Goal: Information Seeking & Learning: Learn about a topic

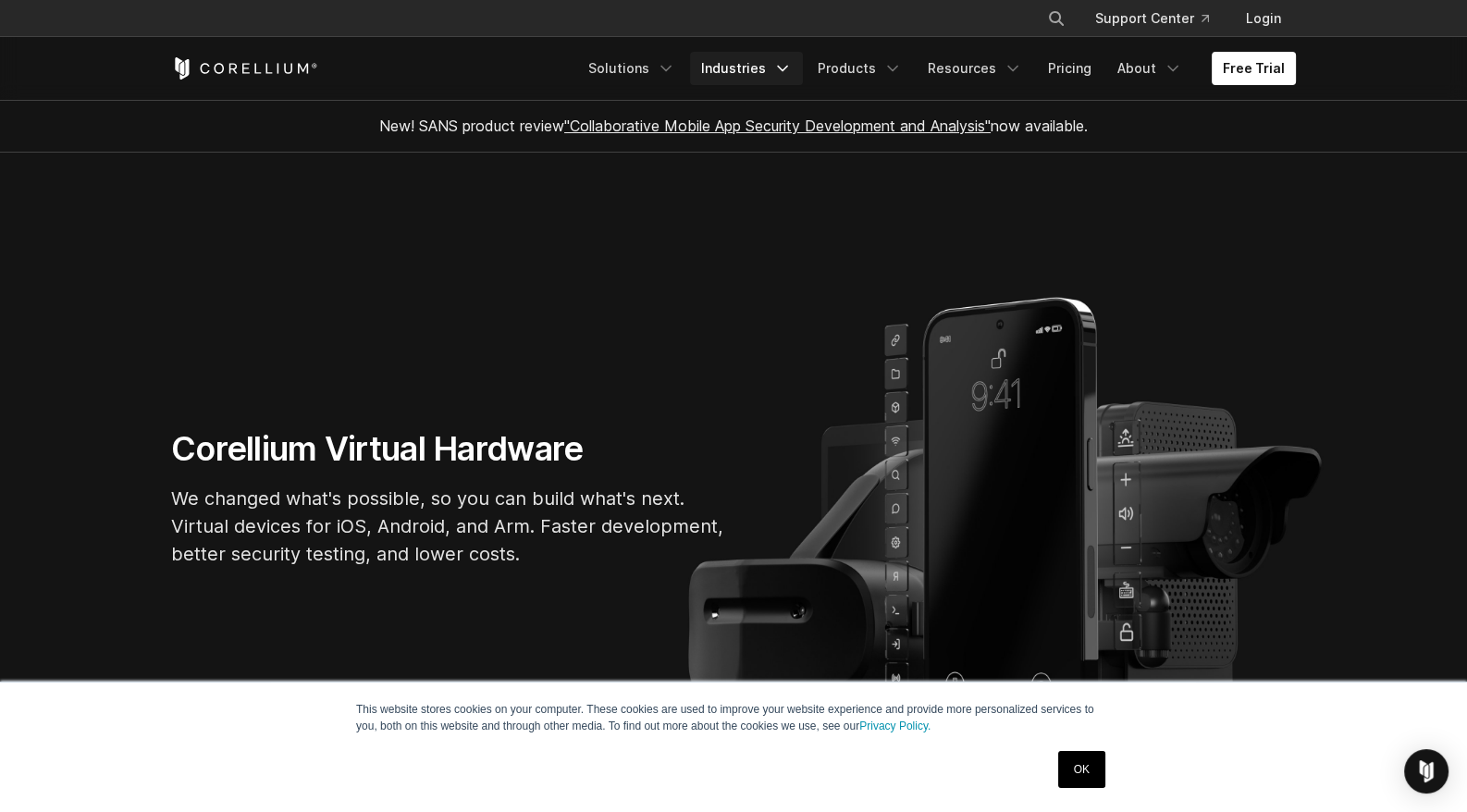
click at [755, 69] on link "Industries" at bounding box center [746, 69] width 113 height 33
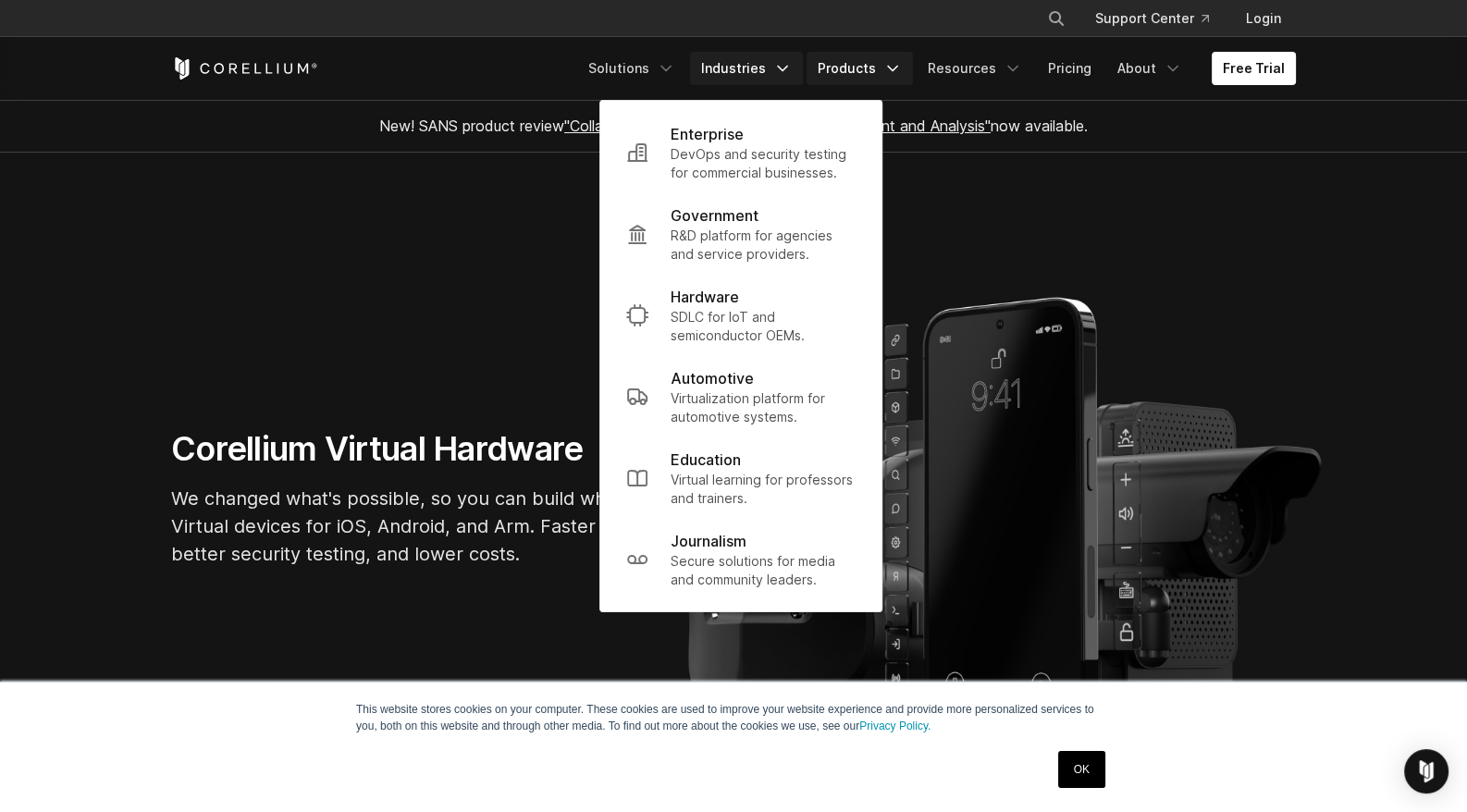
click at [884, 64] on link "Products" at bounding box center [859, 69] width 107 height 33
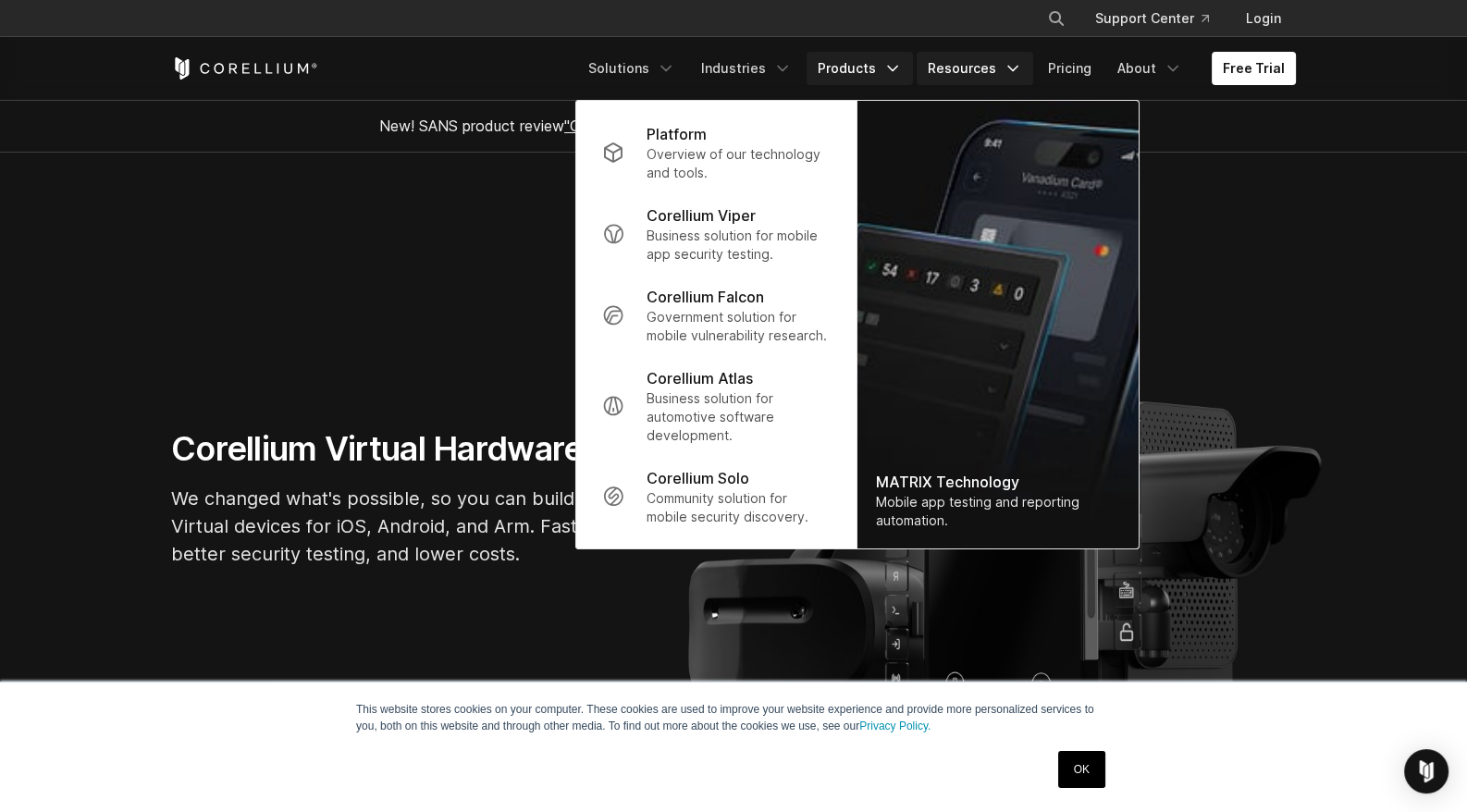
click at [964, 65] on link "Resources" at bounding box center [975, 69] width 117 height 33
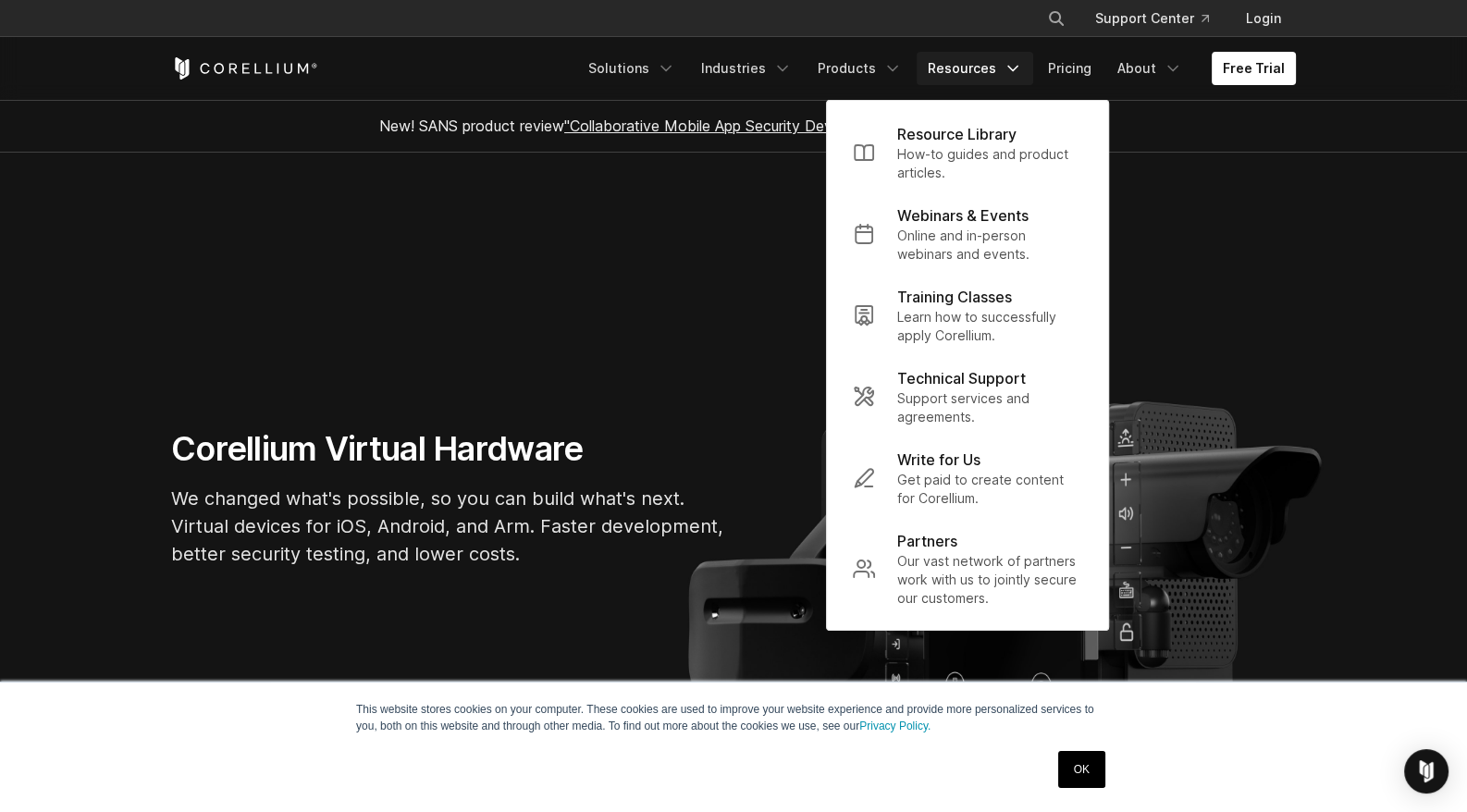
click at [1063, 15] on icon "Search" at bounding box center [1057, 19] width 15 height 15
click at [952, 22] on input "Search our site..." at bounding box center [961, 19] width 150 height 28
type input "*****"
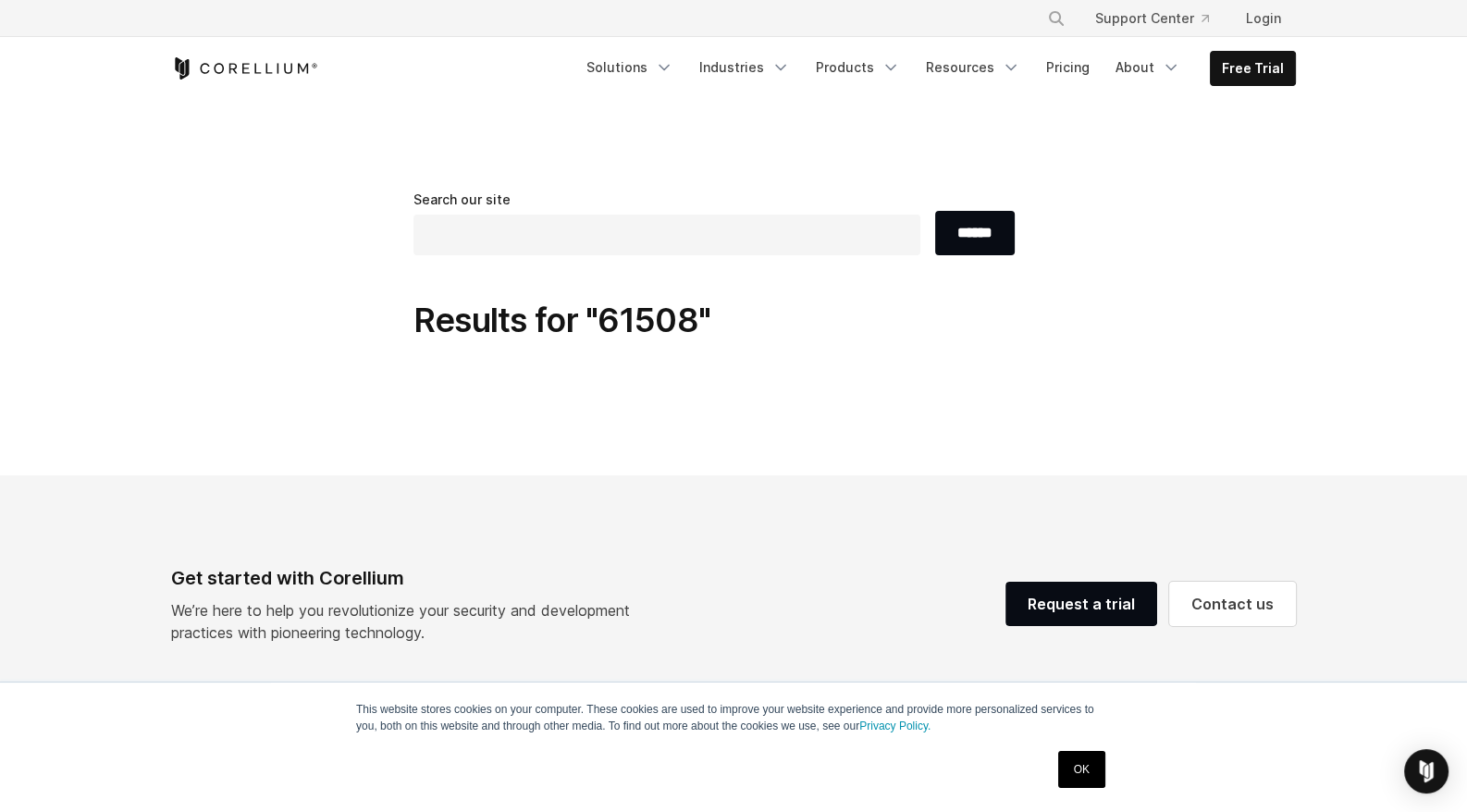
click at [487, 233] on input "text" at bounding box center [667, 235] width 507 height 41
type input "**********"
click at [935, 211] on input "******" at bounding box center [975, 233] width 80 height 44
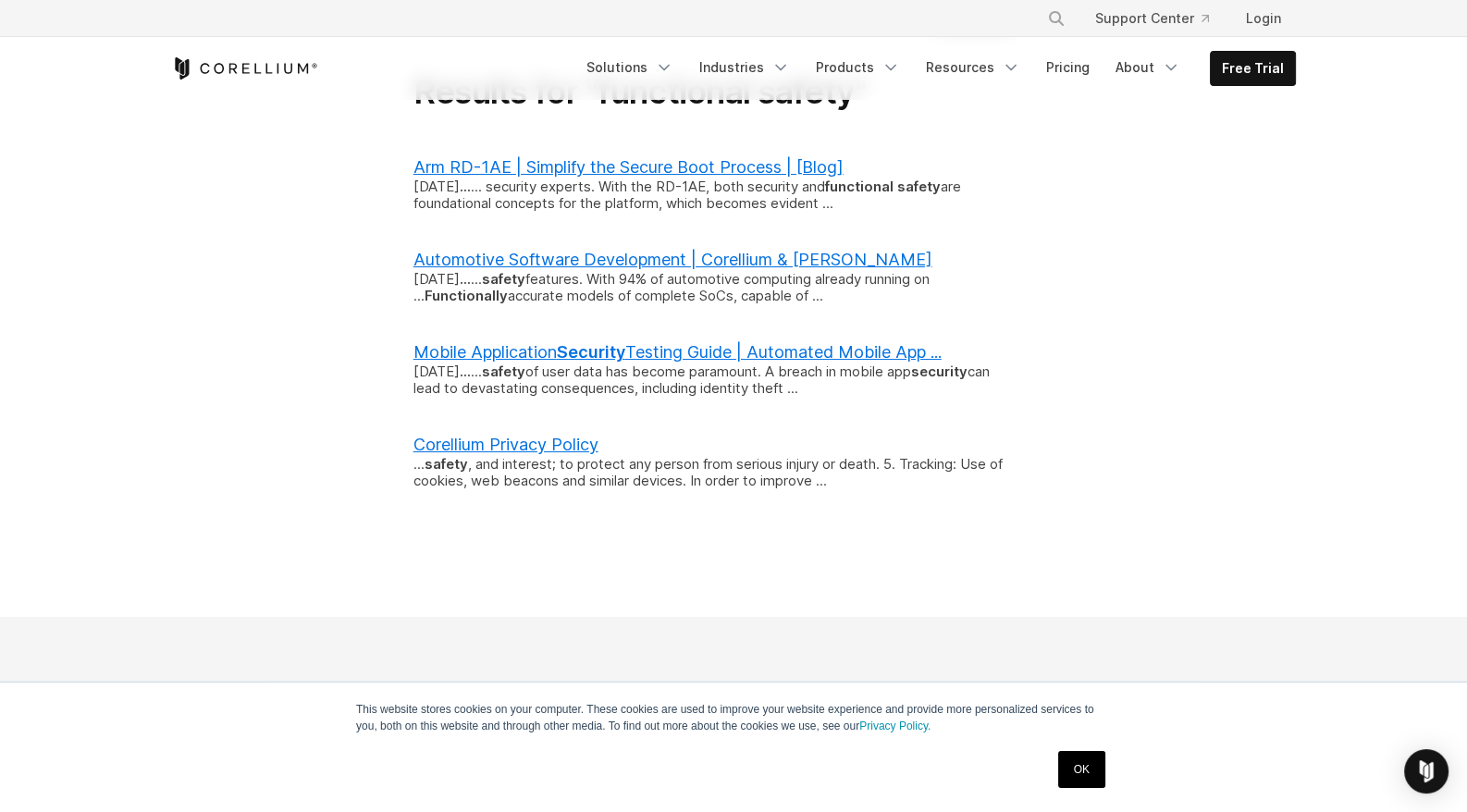
scroll to position [184, 0]
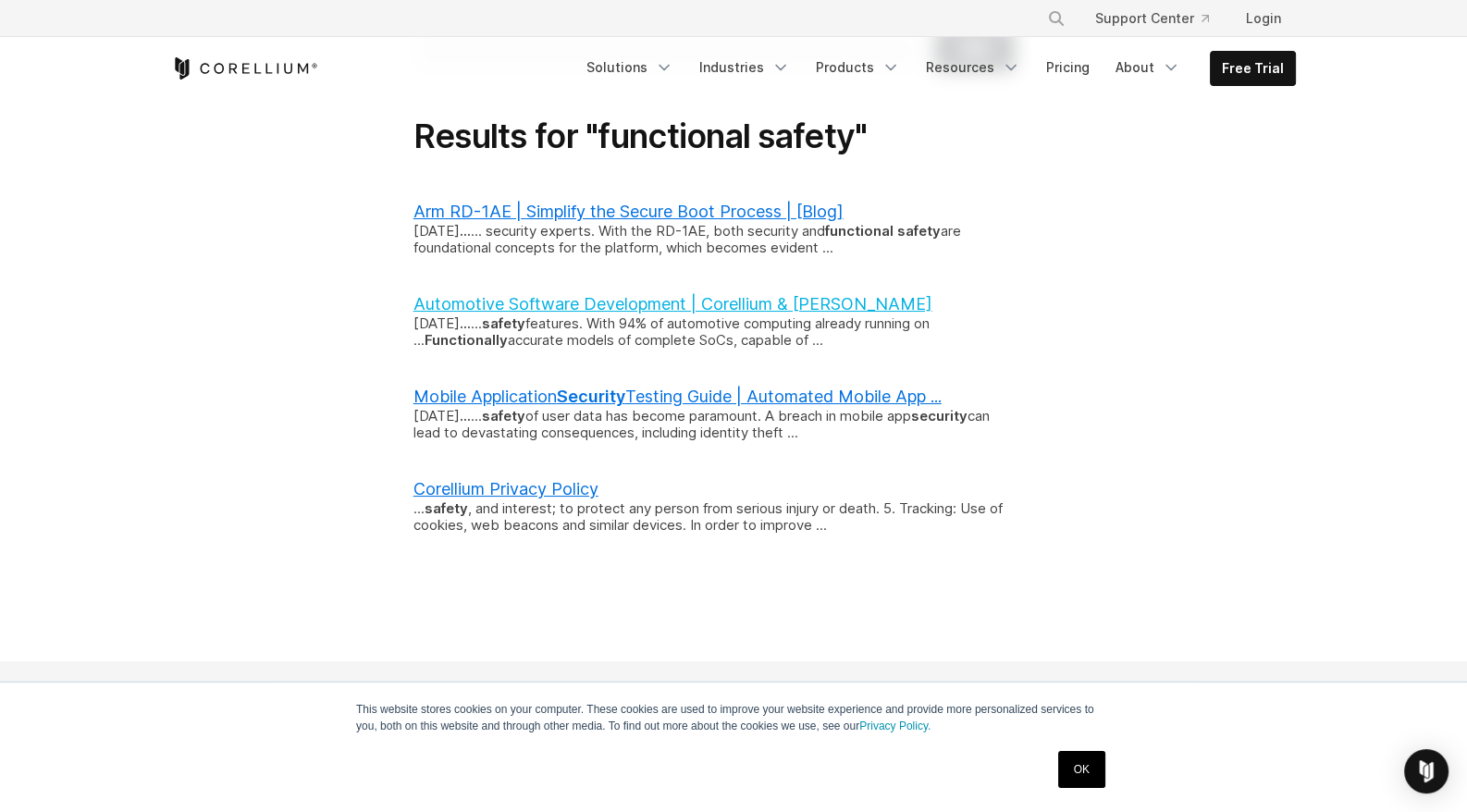
click at [634, 300] on link "Automotive Software Development | Corellium & Lauterbach" at bounding box center [673, 304] width 519 height 19
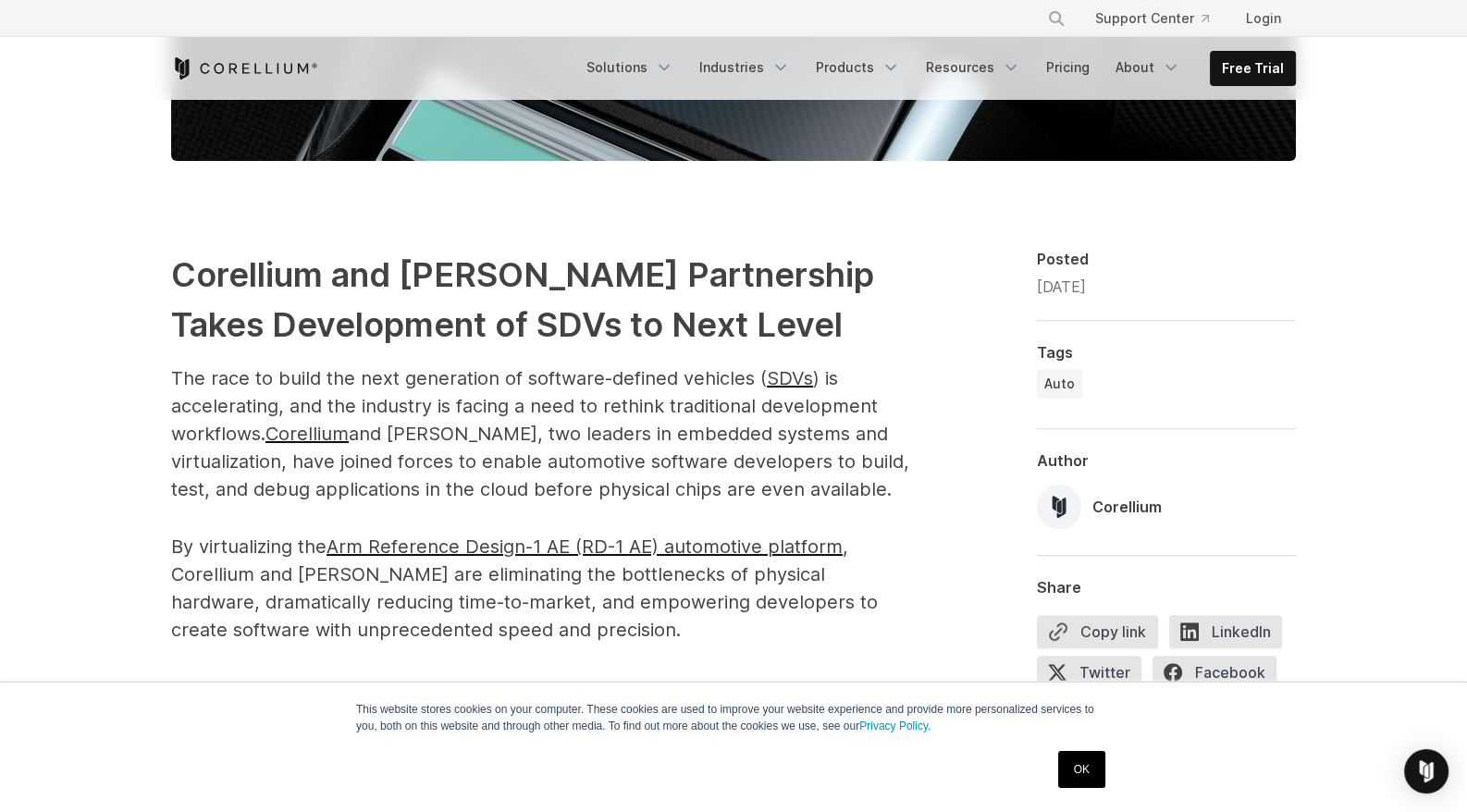
scroll to position [1203, 0]
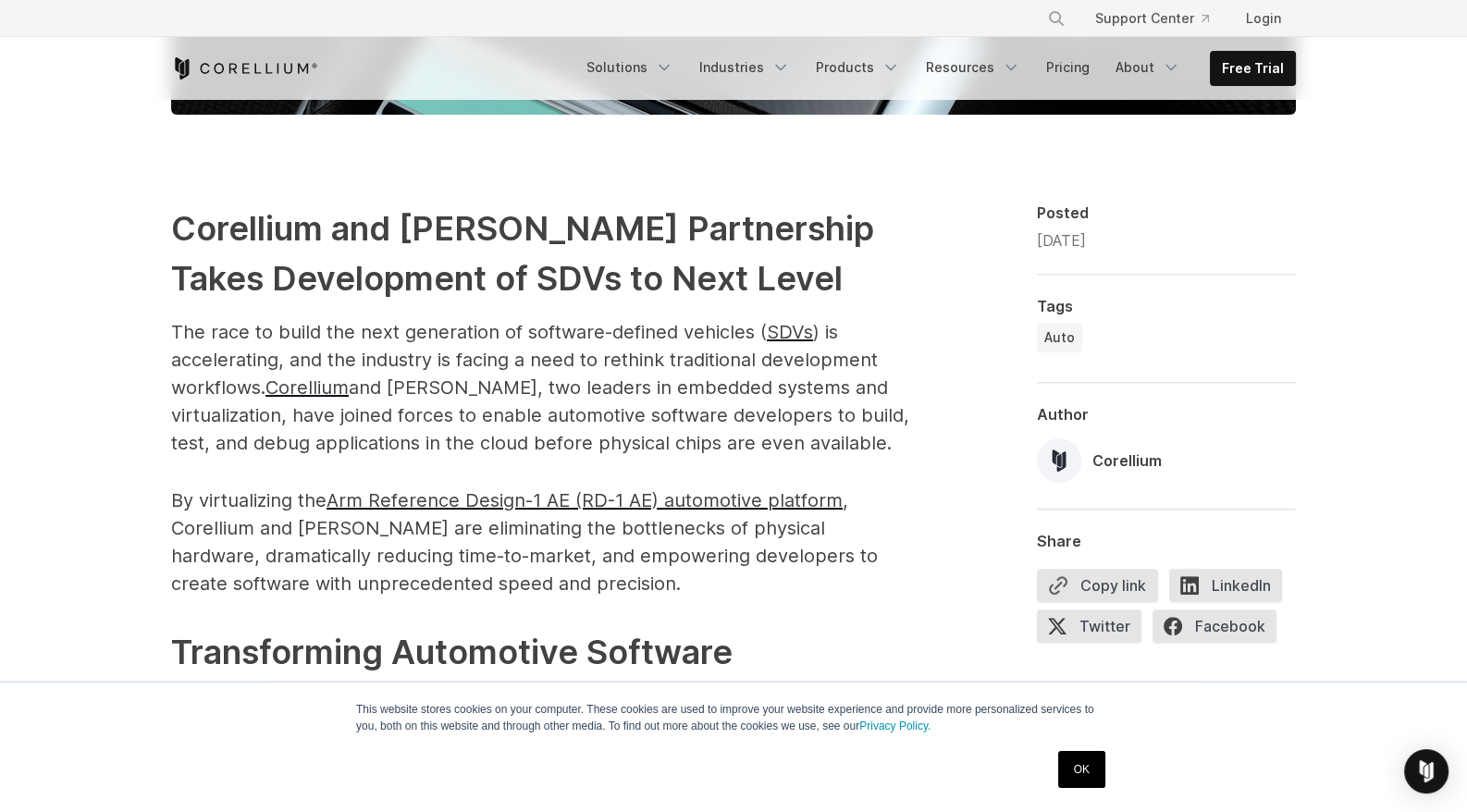
click at [1079, 774] on link "OK" at bounding box center [1082, 769] width 47 height 37
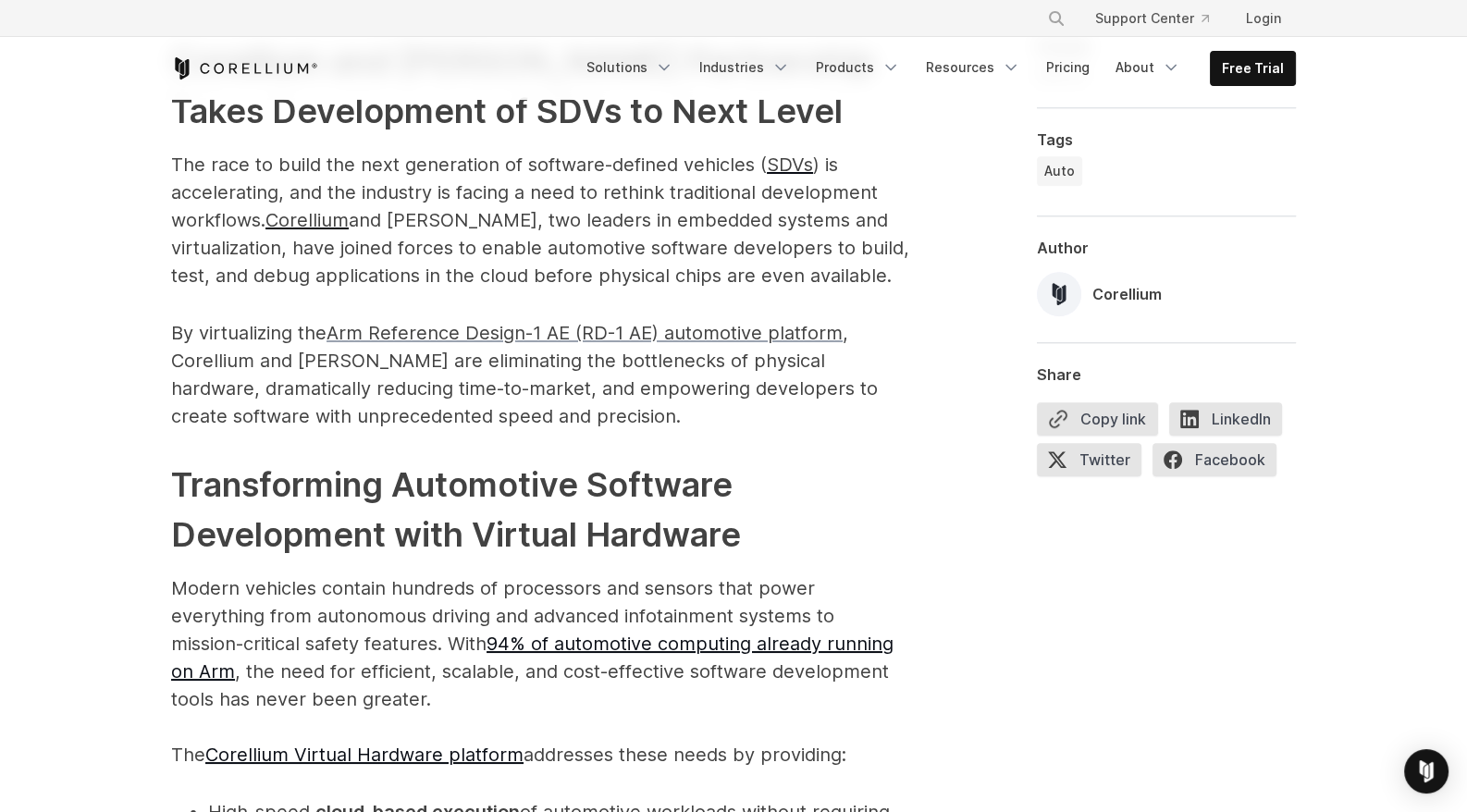
scroll to position [1387, 0]
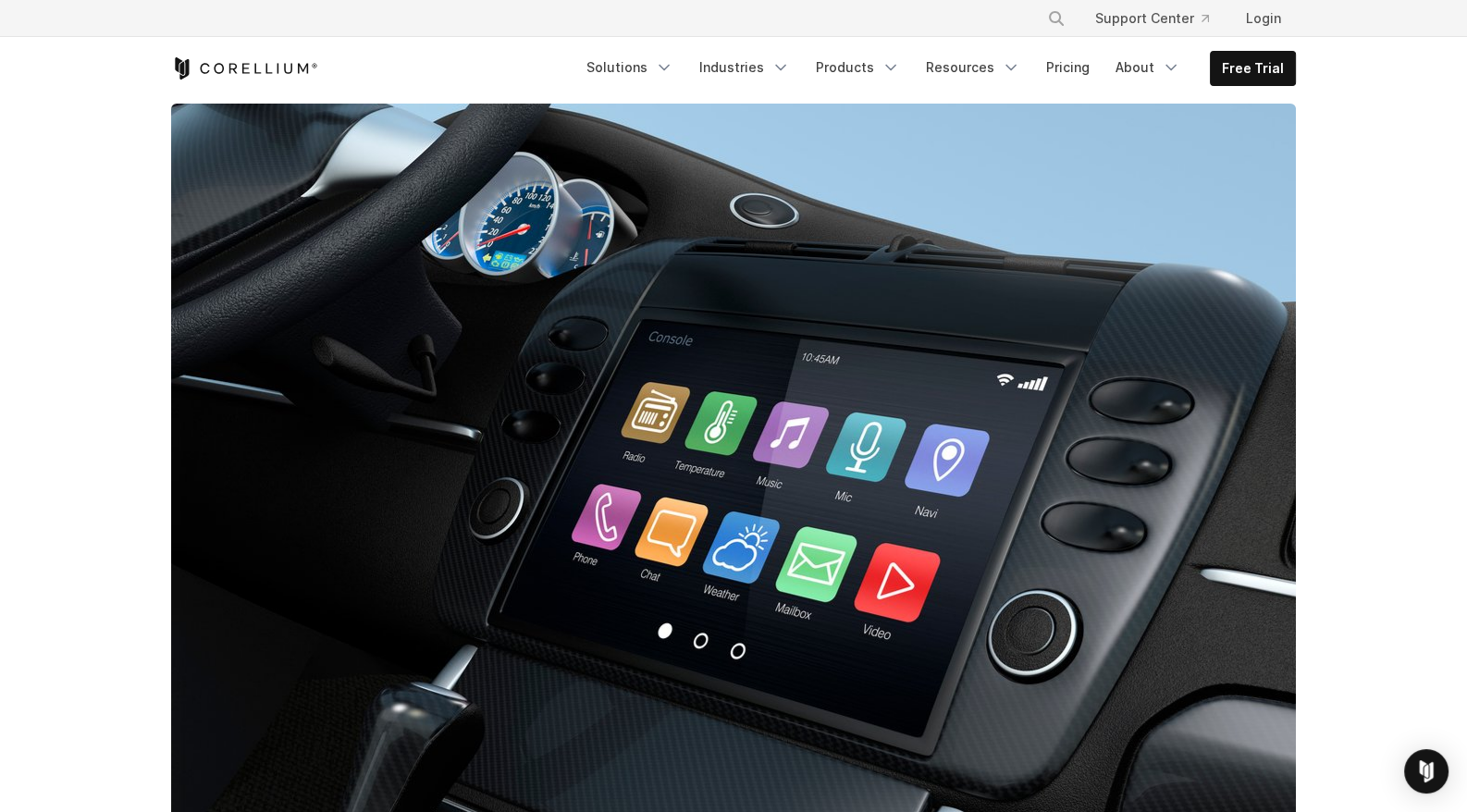
scroll to position [0, 0]
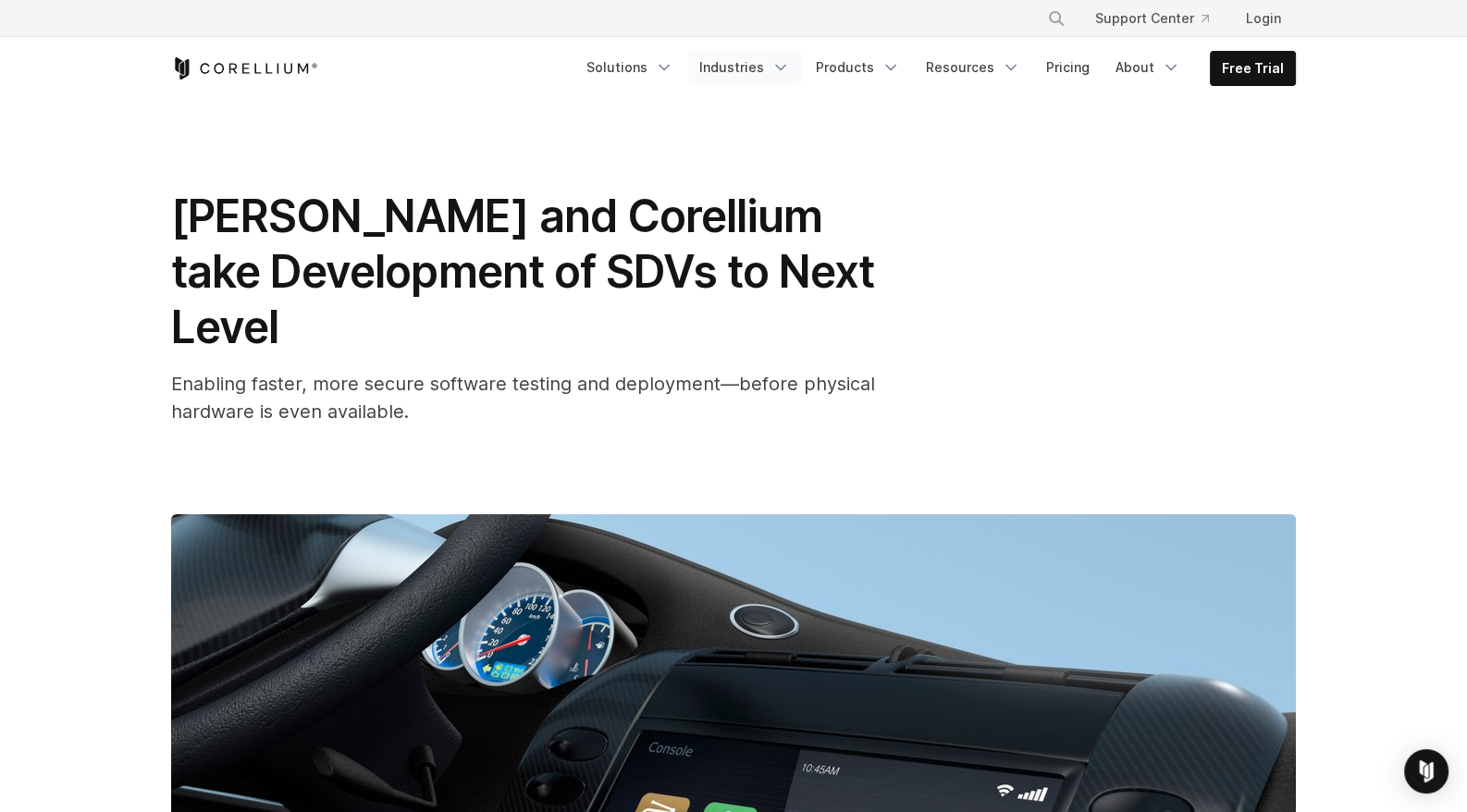
click at [754, 57] on link "Industries" at bounding box center [745, 68] width 113 height 33
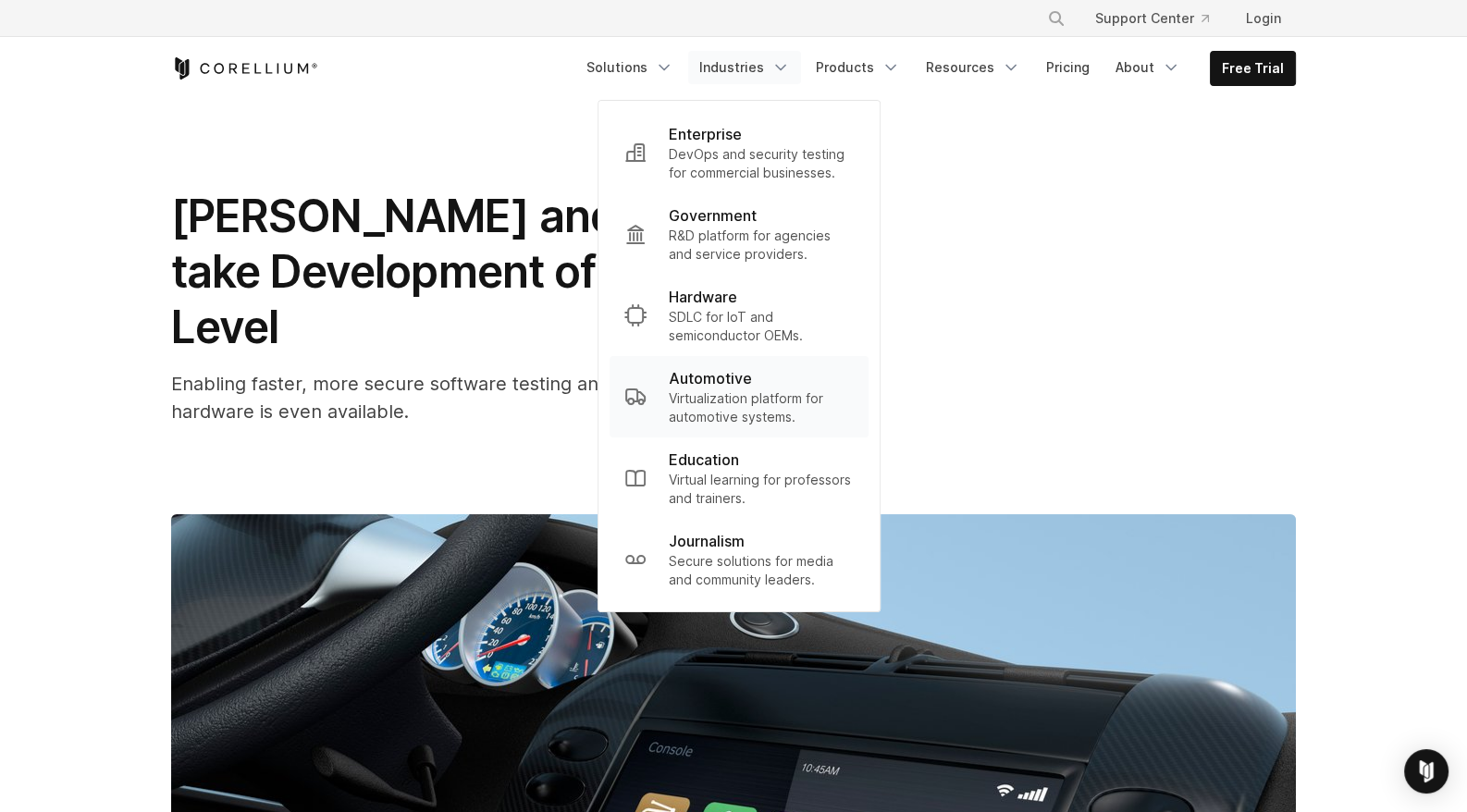
click at [721, 379] on p "Automotive" at bounding box center [710, 379] width 83 height 22
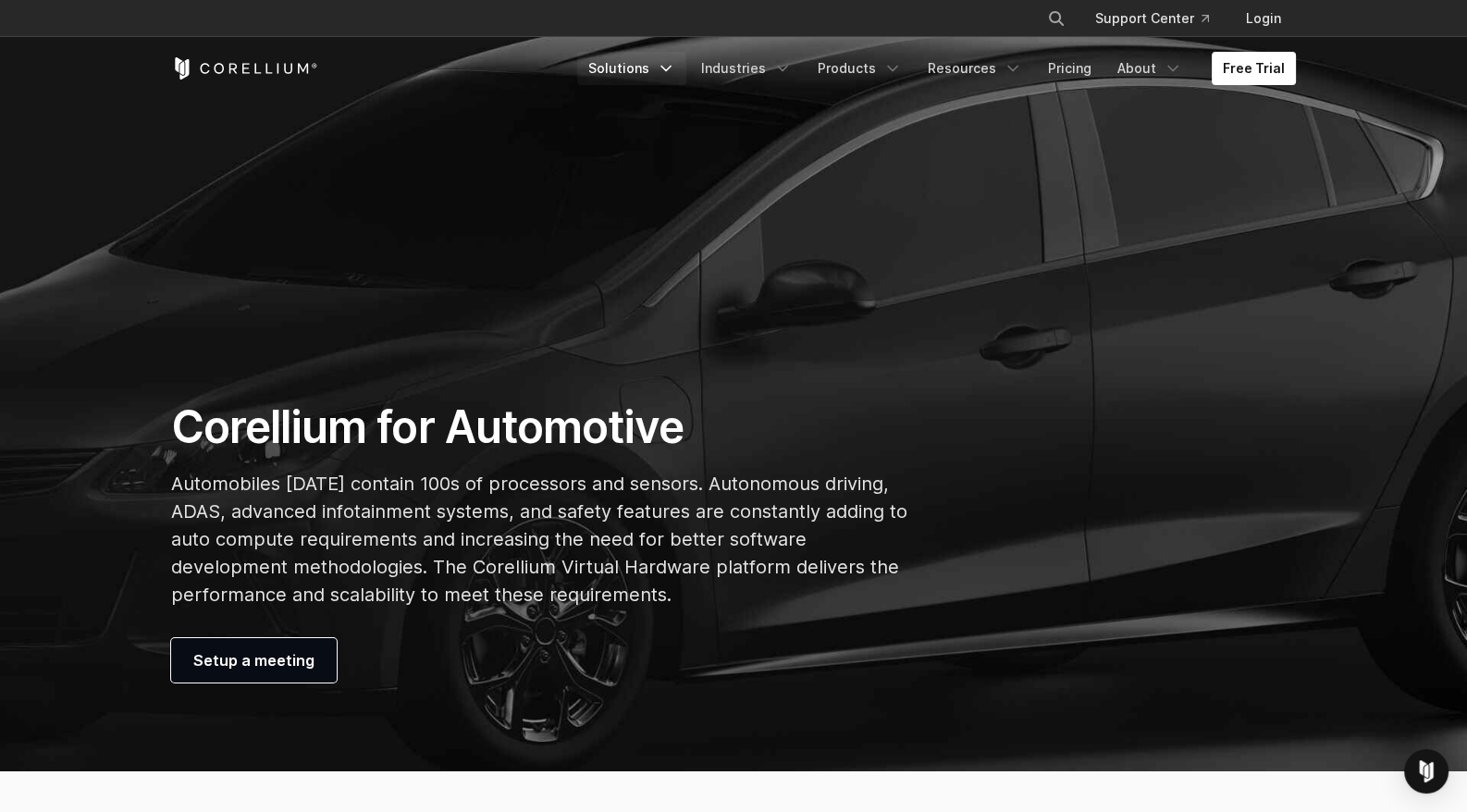
click at [658, 69] on link "Solutions" at bounding box center [632, 69] width 109 height 33
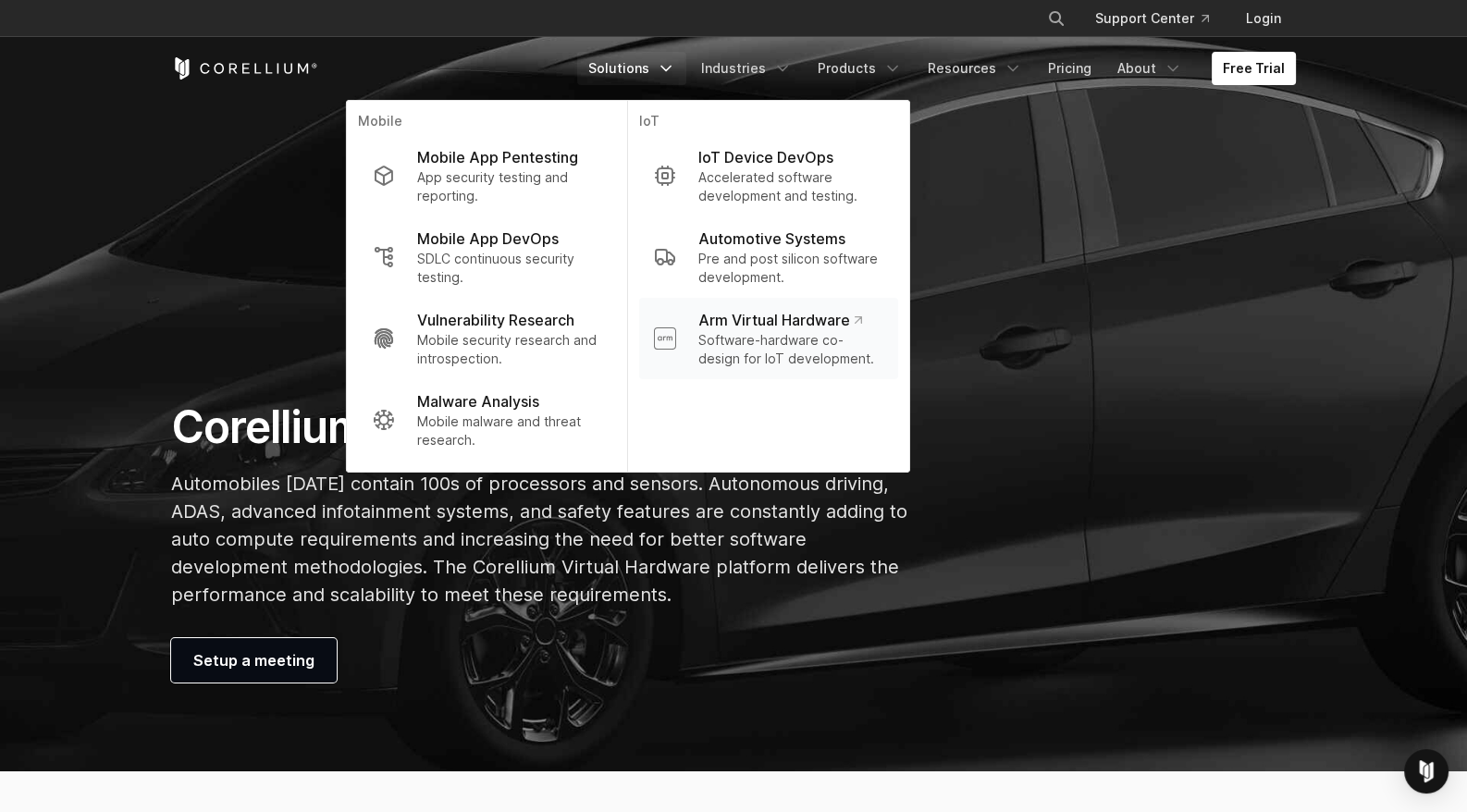
click at [766, 319] on p "Arm Virtual Hardware" at bounding box center [780, 320] width 164 height 22
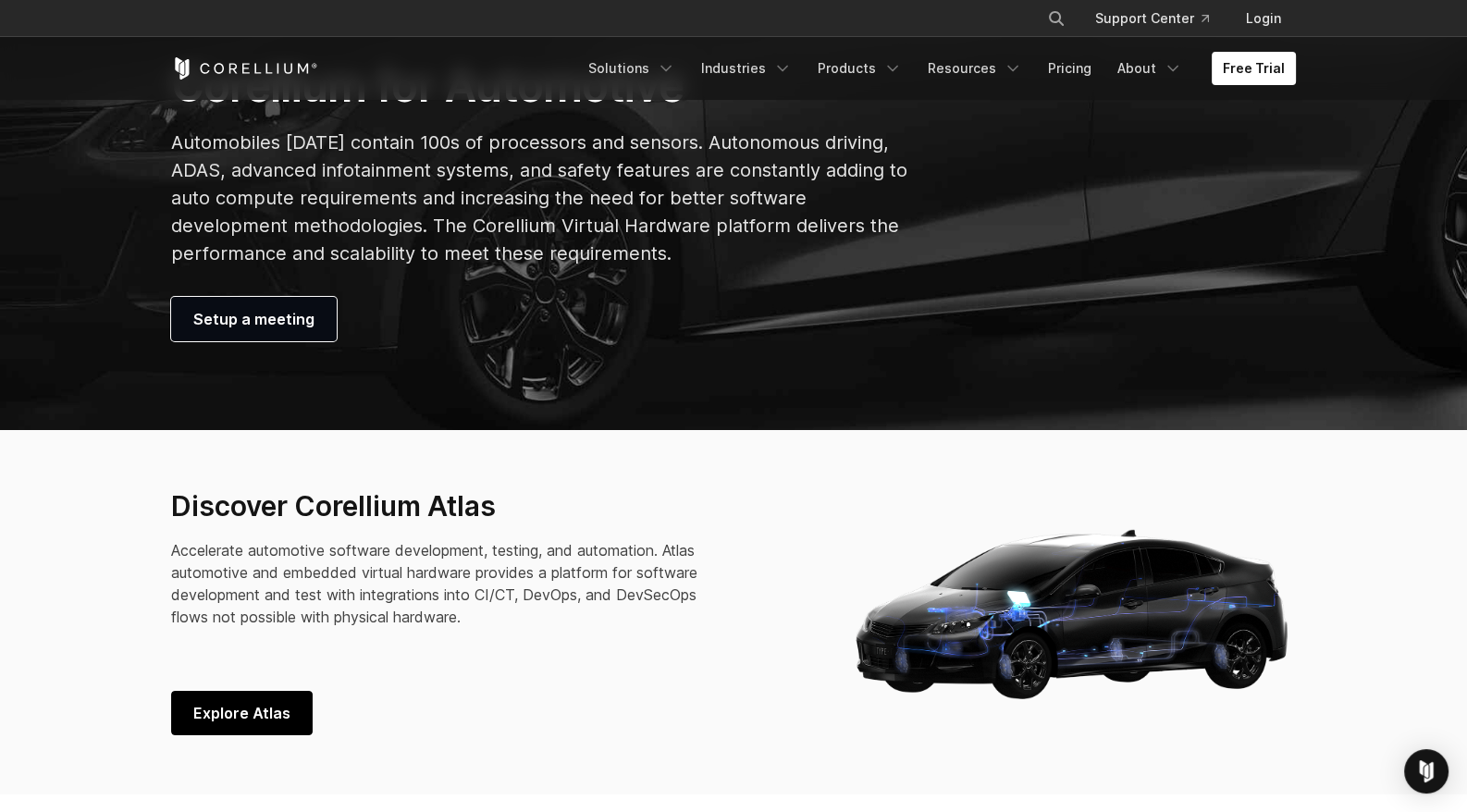
scroll to position [369, 0]
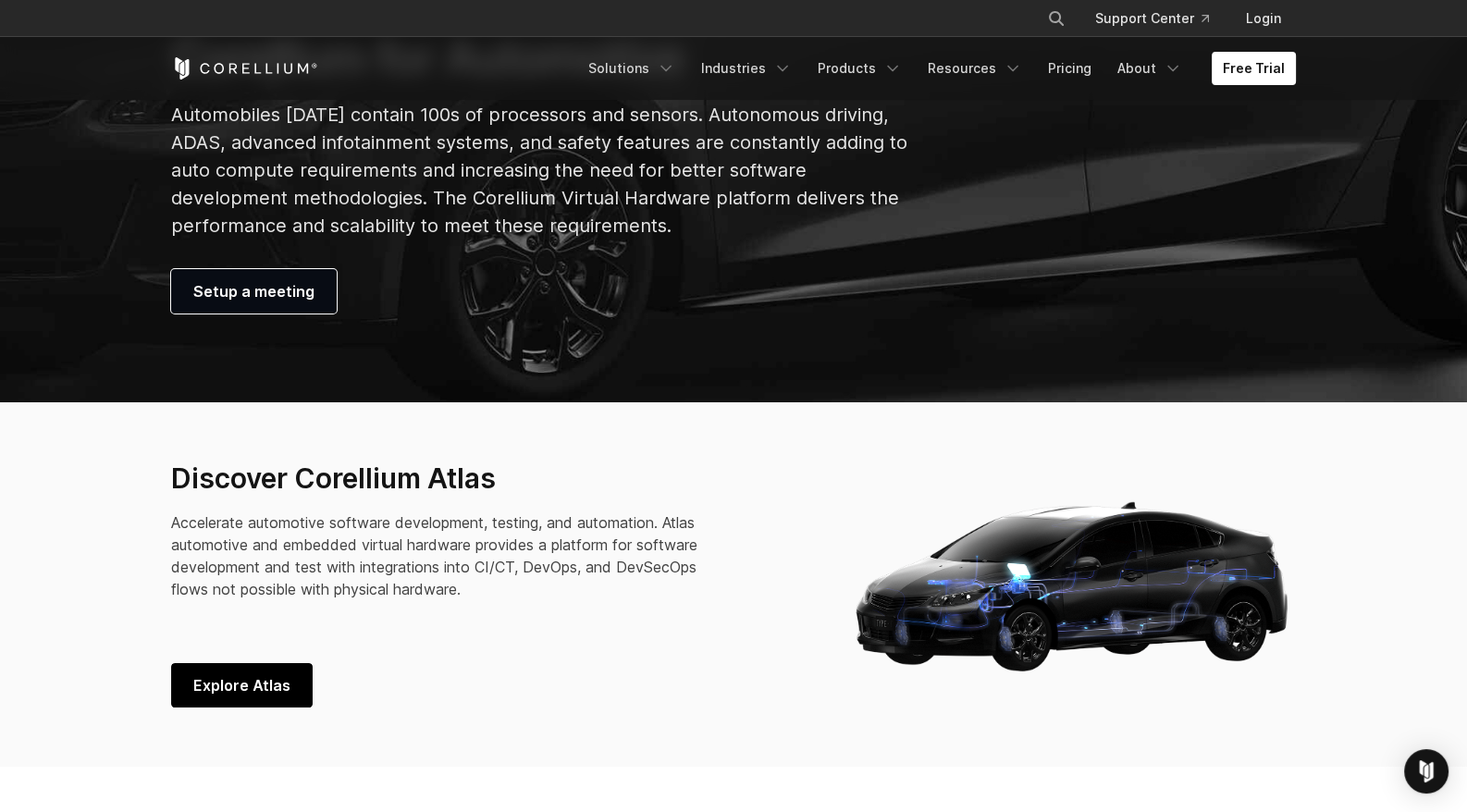
click at [239, 681] on span "Explore Atlas" at bounding box center [242, 685] width 97 height 22
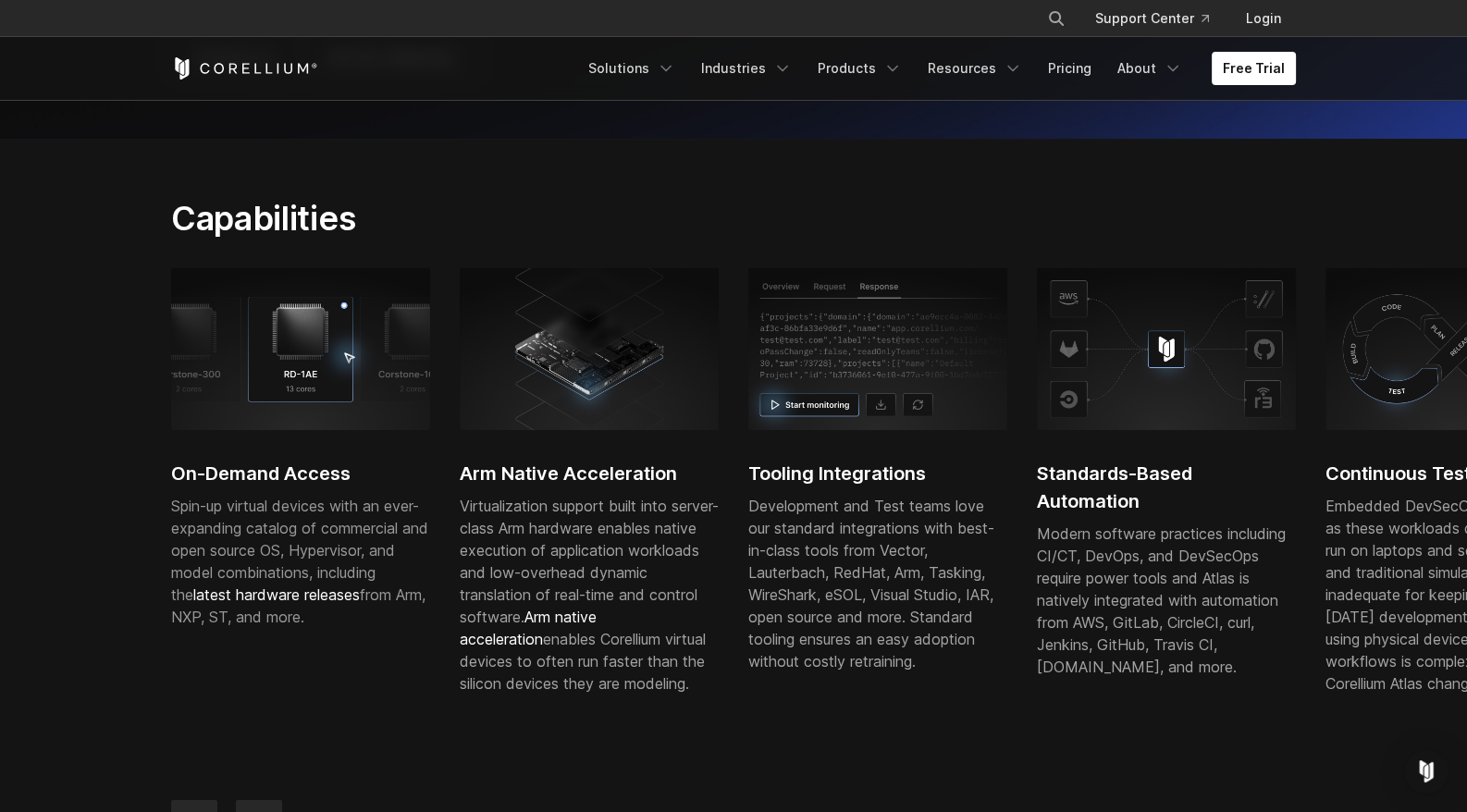
scroll to position [555, 0]
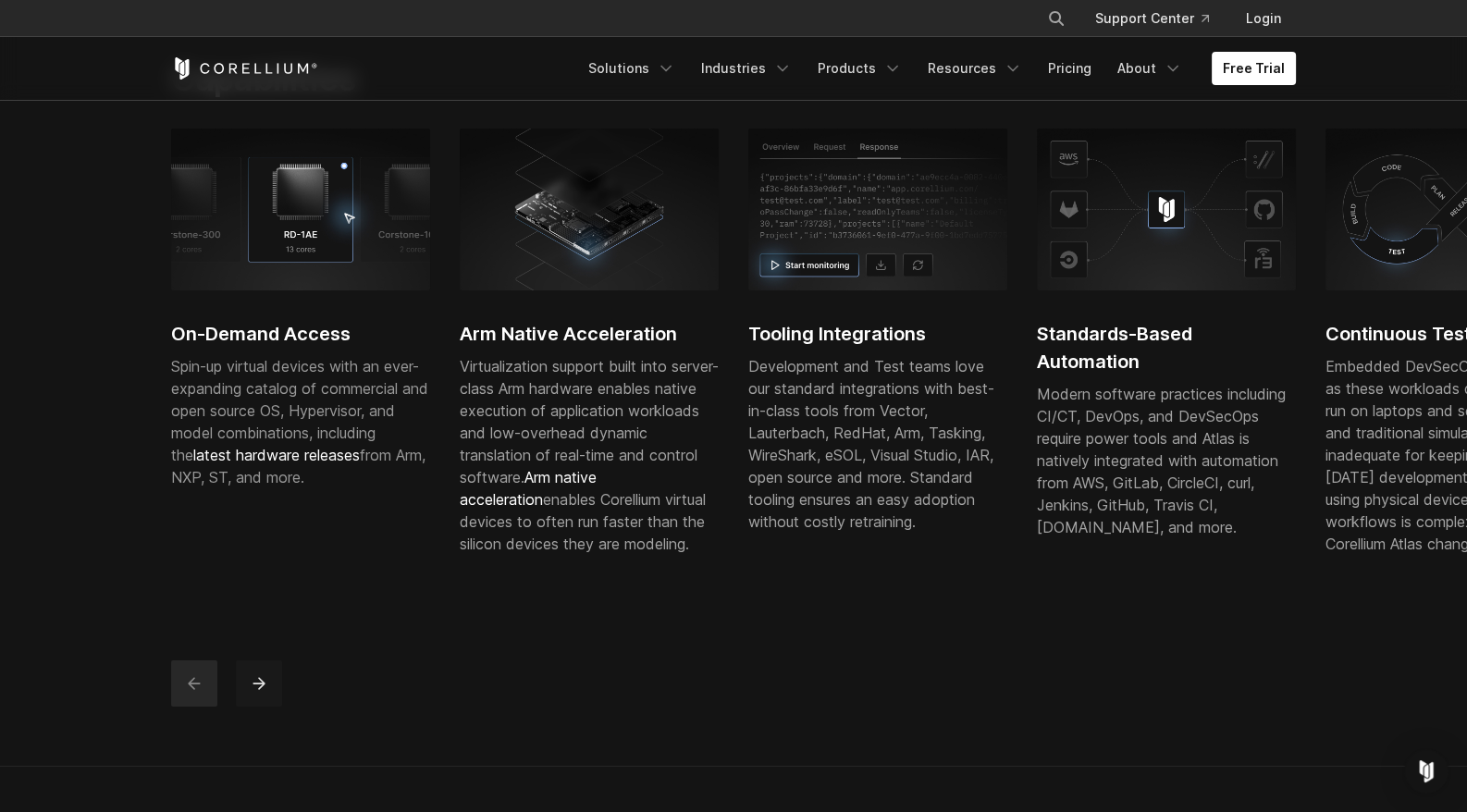
click at [265, 693] on icon "next" at bounding box center [259, 683] width 19 height 19
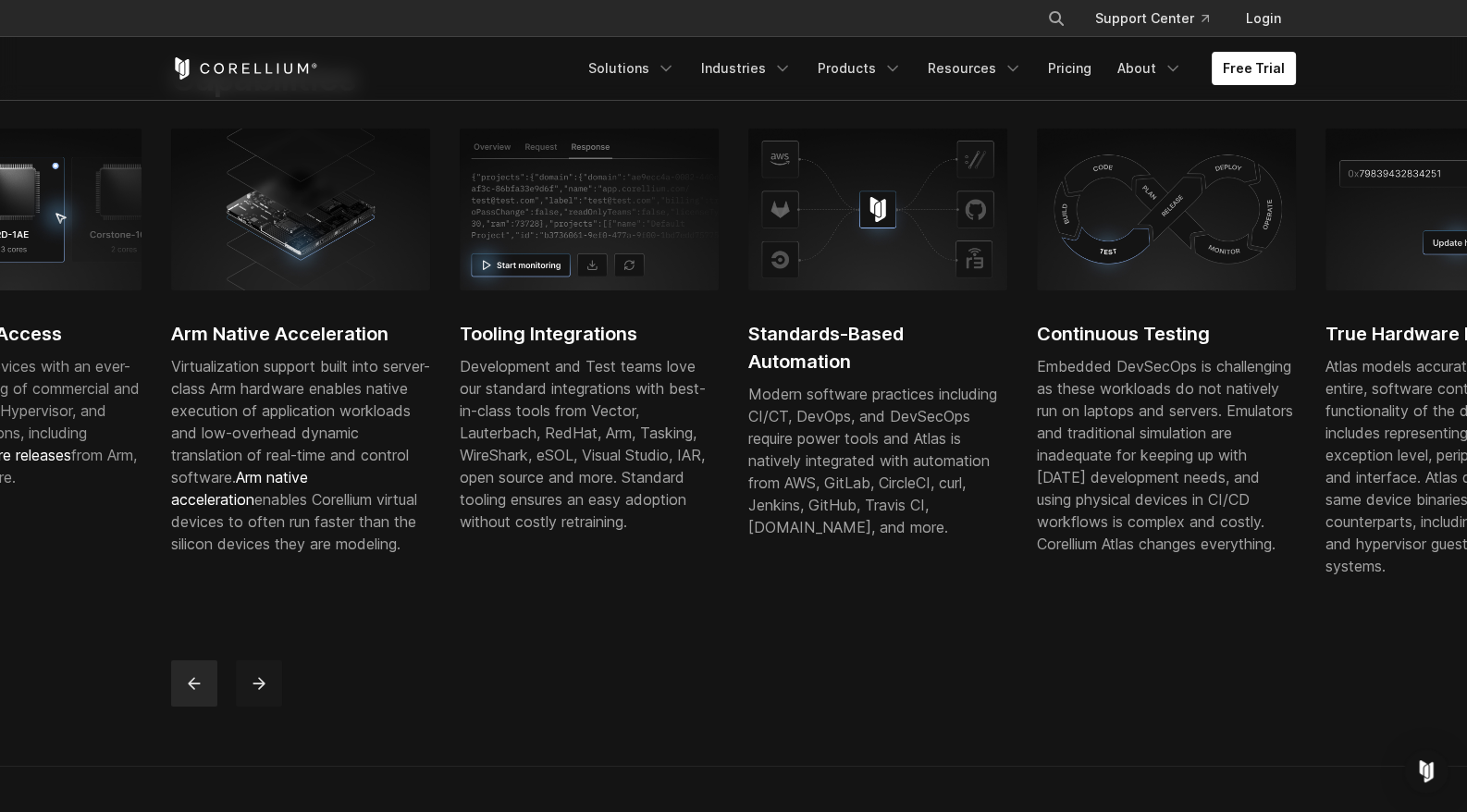
click at [265, 693] on icon "next" at bounding box center [259, 683] width 19 height 19
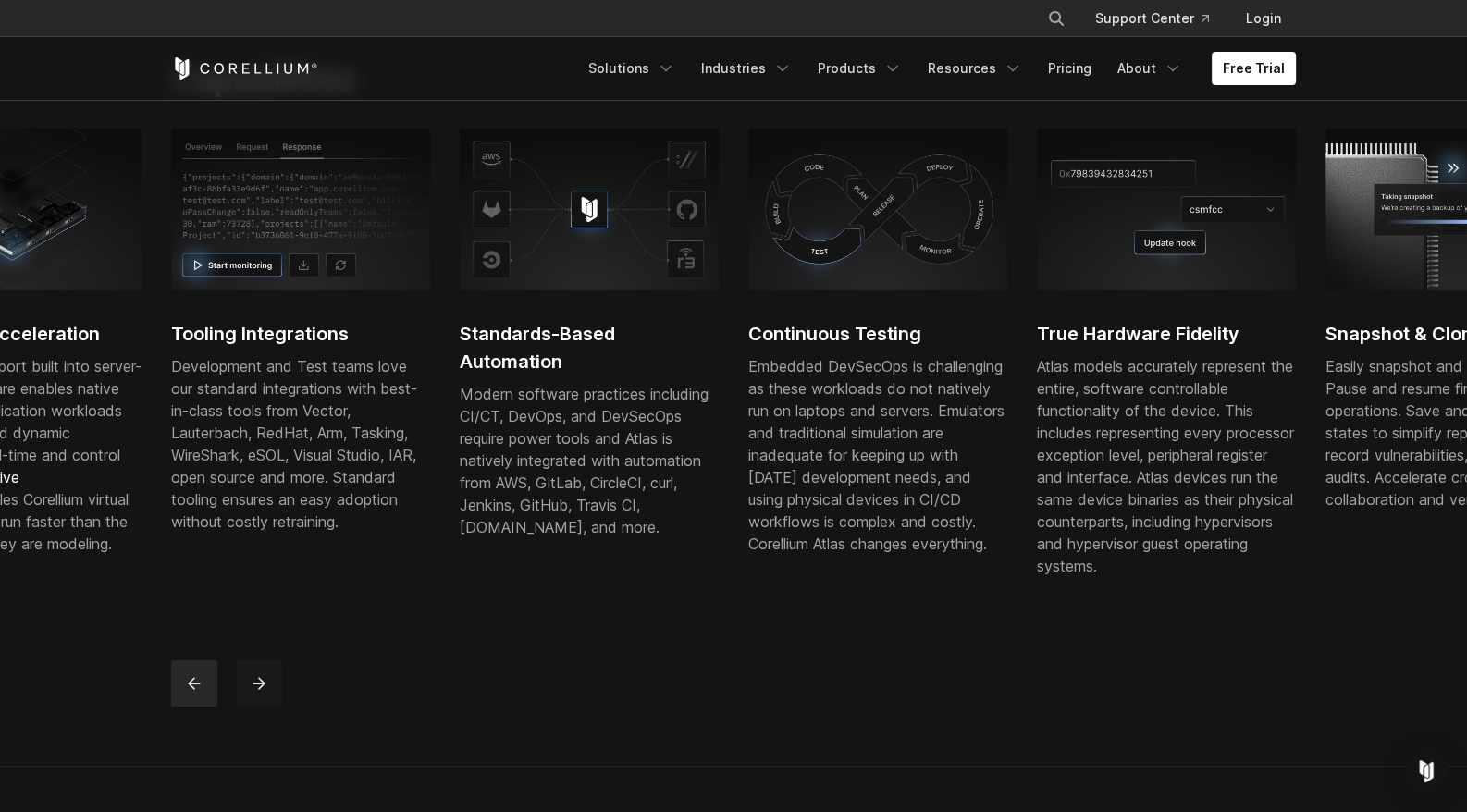
click at [265, 693] on icon "next" at bounding box center [259, 683] width 19 height 19
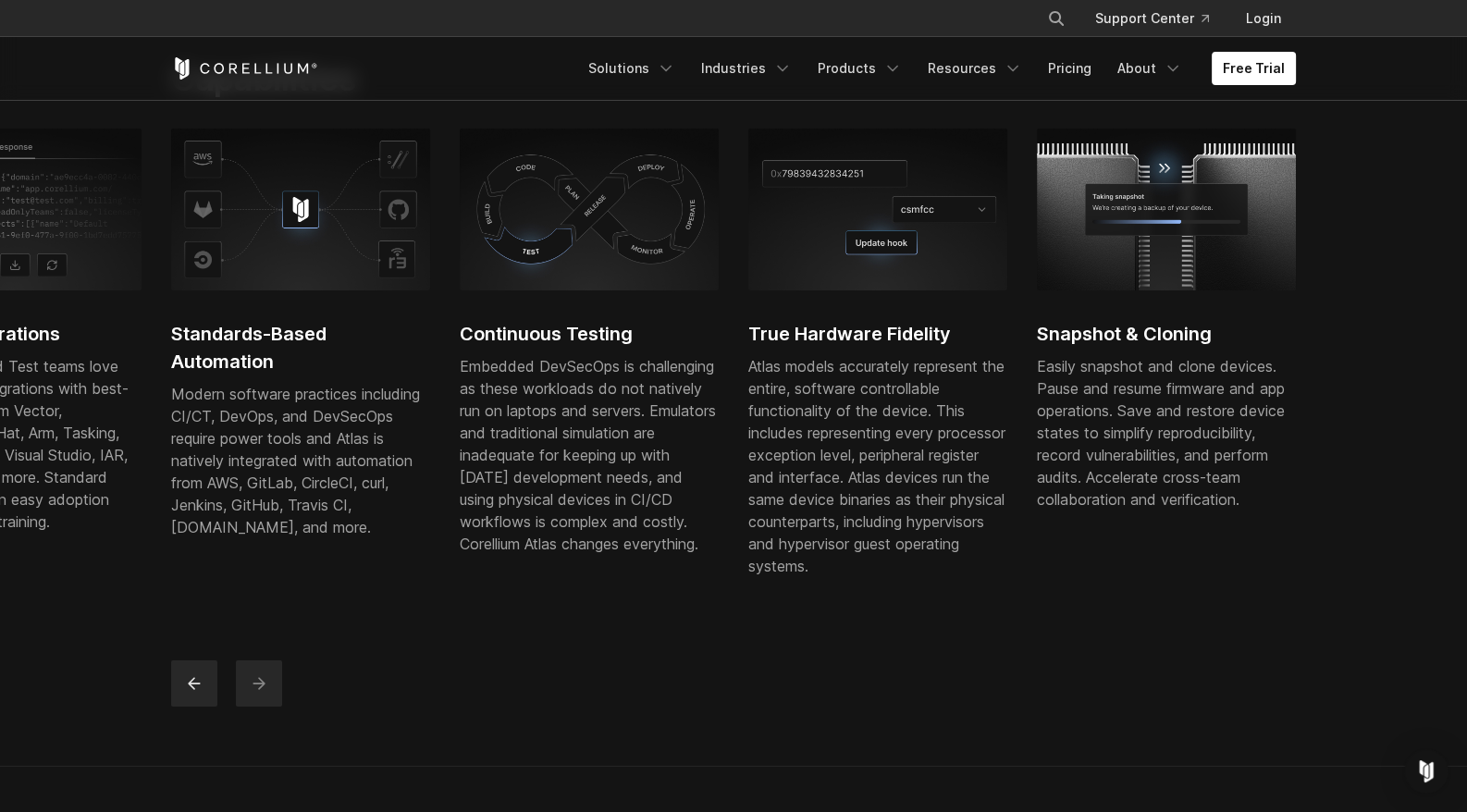
click at [265, 693] on icon "next" at bounding box center [259, 683] width 19 height 19
click at [665, 68] on link "Solutions" at bounding box center [632, 69] width 109 height 33
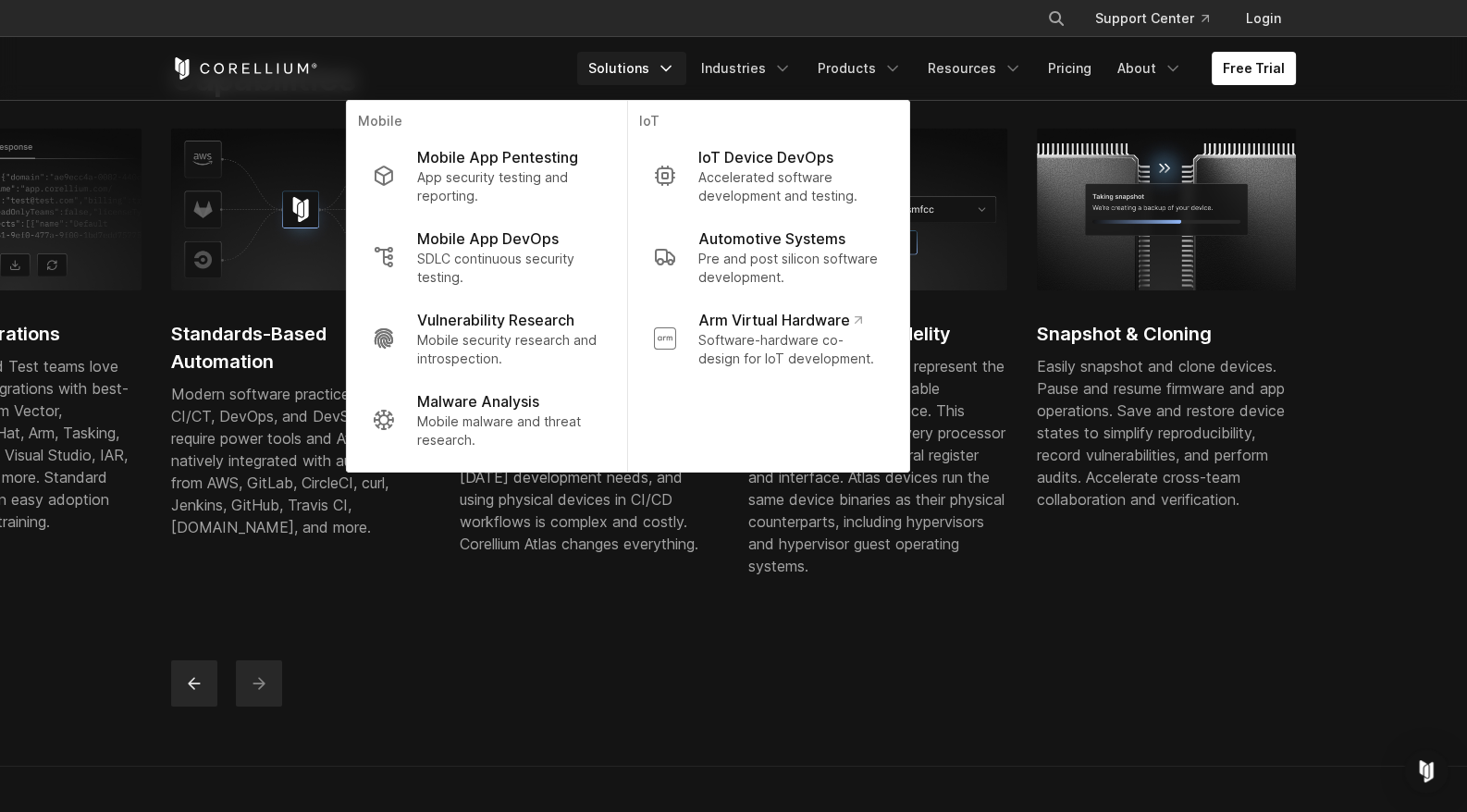
click at [476, 53] on div "Free Trial Solutions IoT" at bounding box center [734, 69] width 1125 height 63
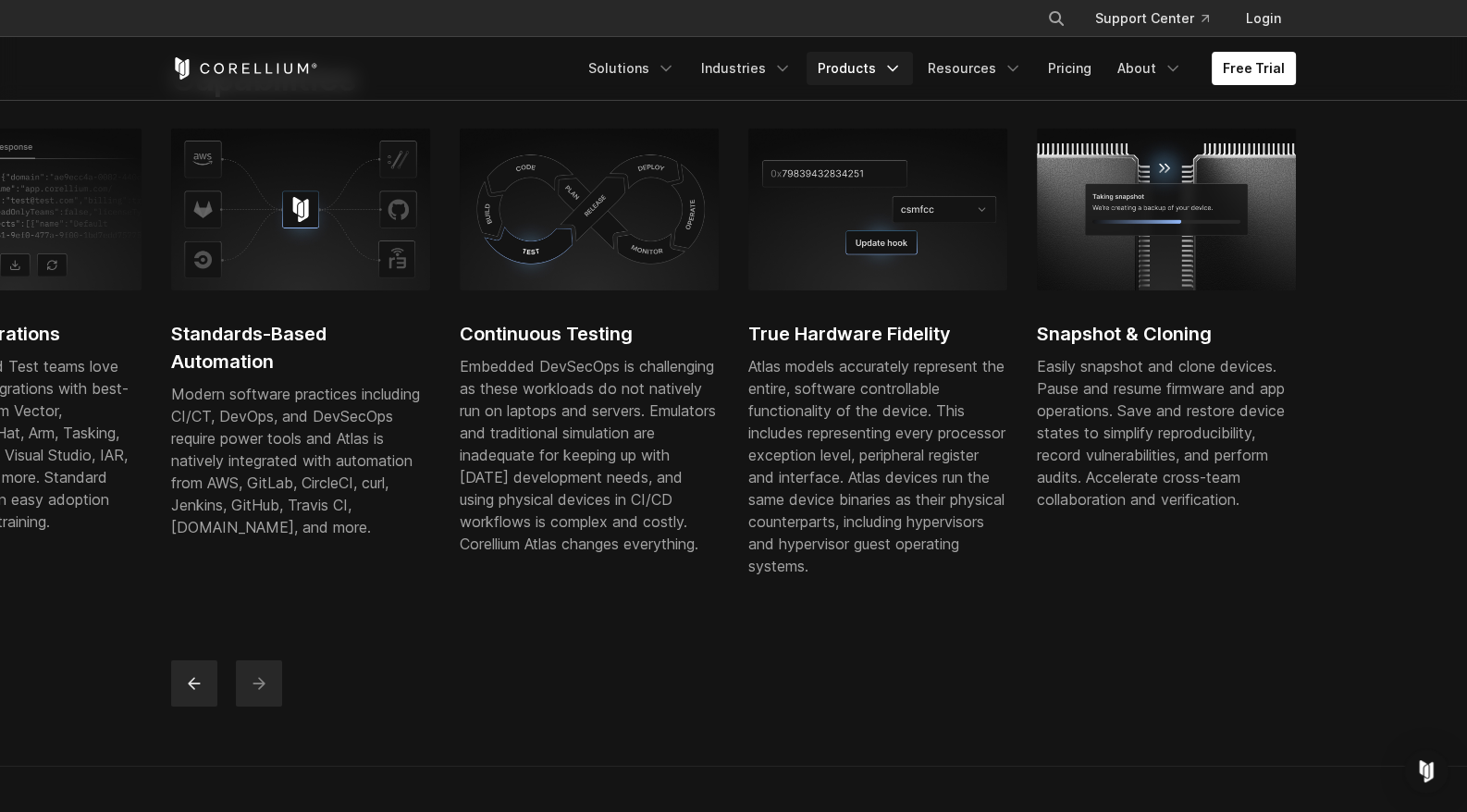
click at [896, 68] on icon "Navigation Menu" at bounding box center [893, 69] width 19 height 19
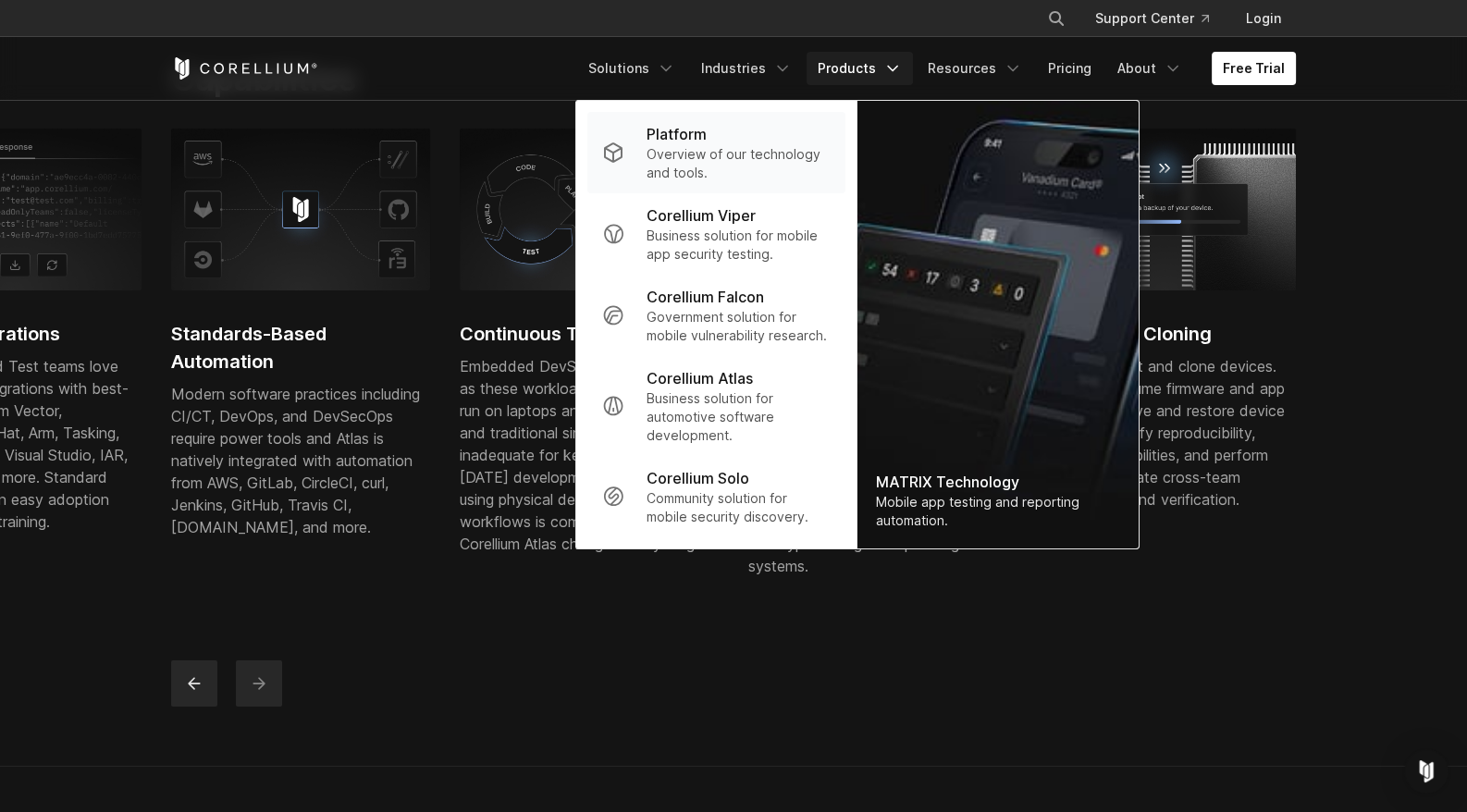
click at [692, 138] on p "Platform" at bounding box center [676, 134] width 60 height 22
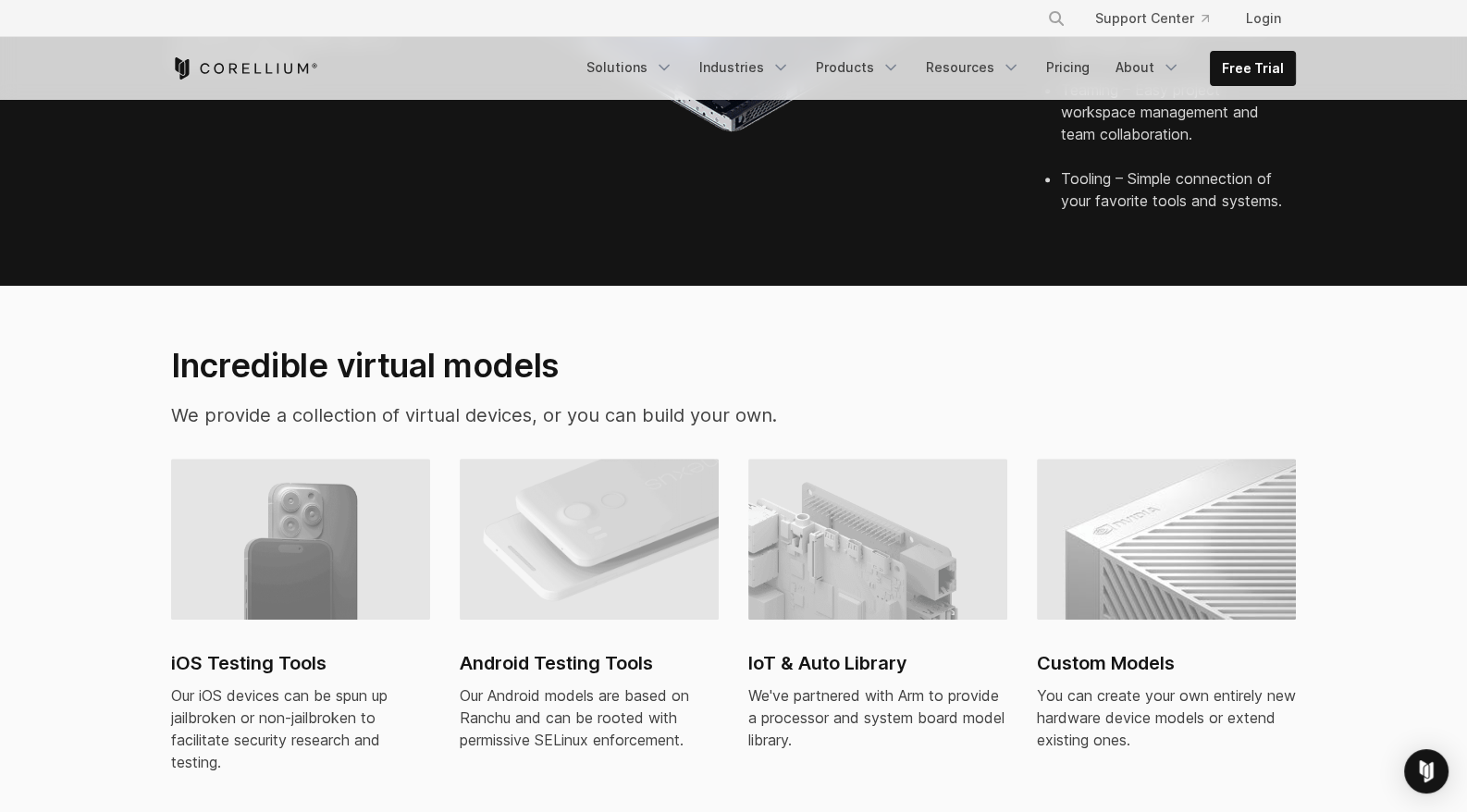
scroll to position [1018, 0]
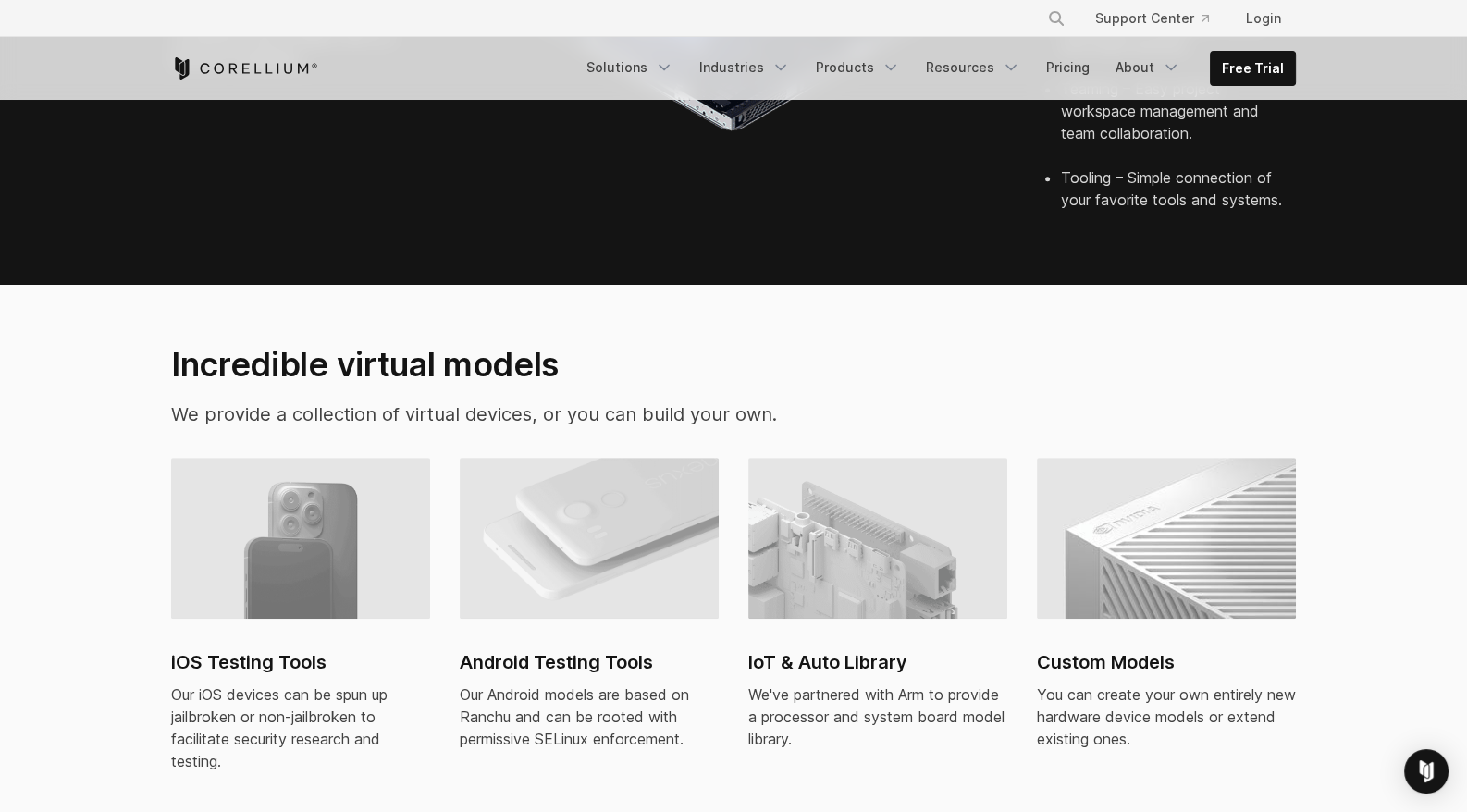
click at [820, 648] on h2 "IoT & Auto Library" at bounding box center [878, 662] width 259 height 28
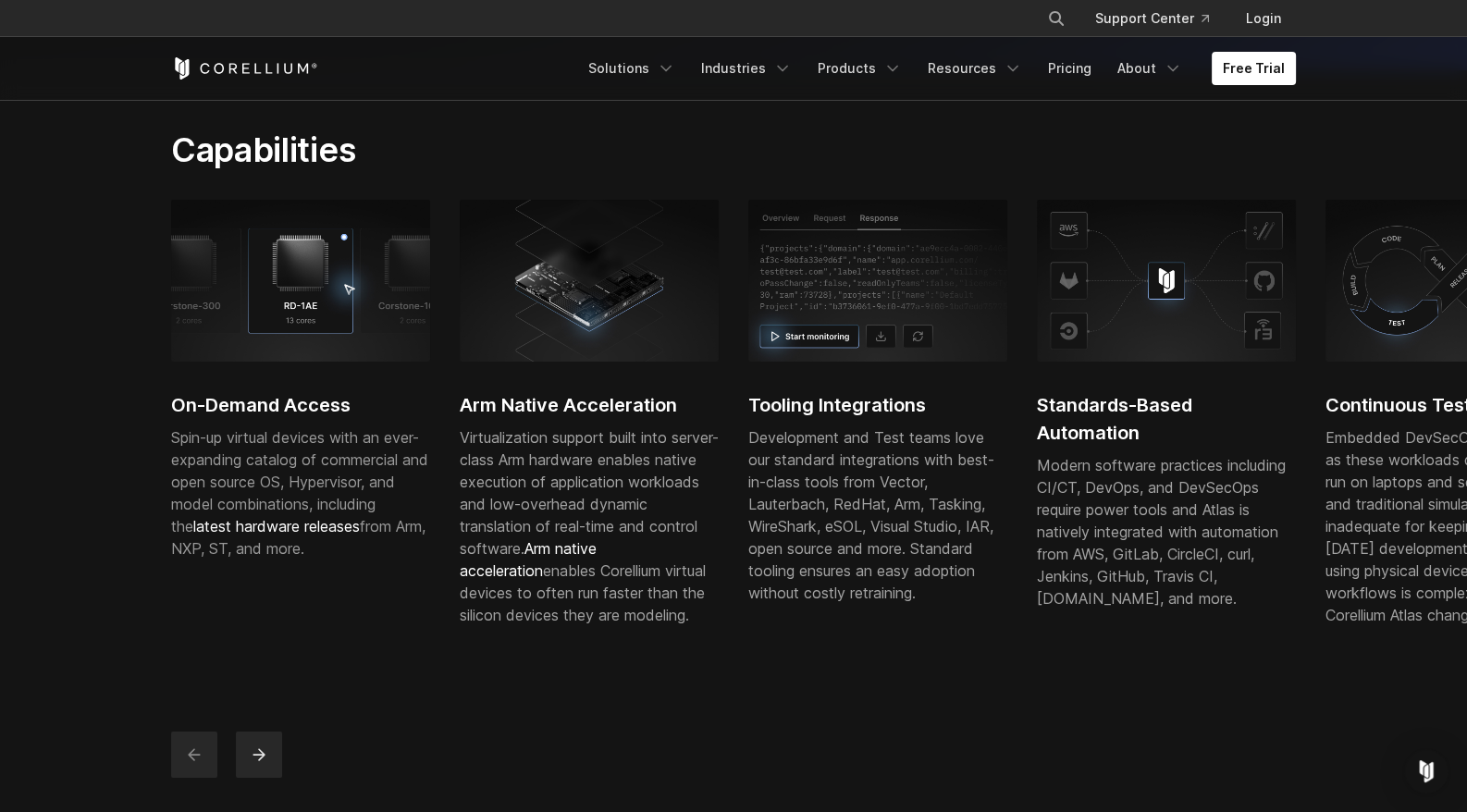
scroll to position [555, 0]
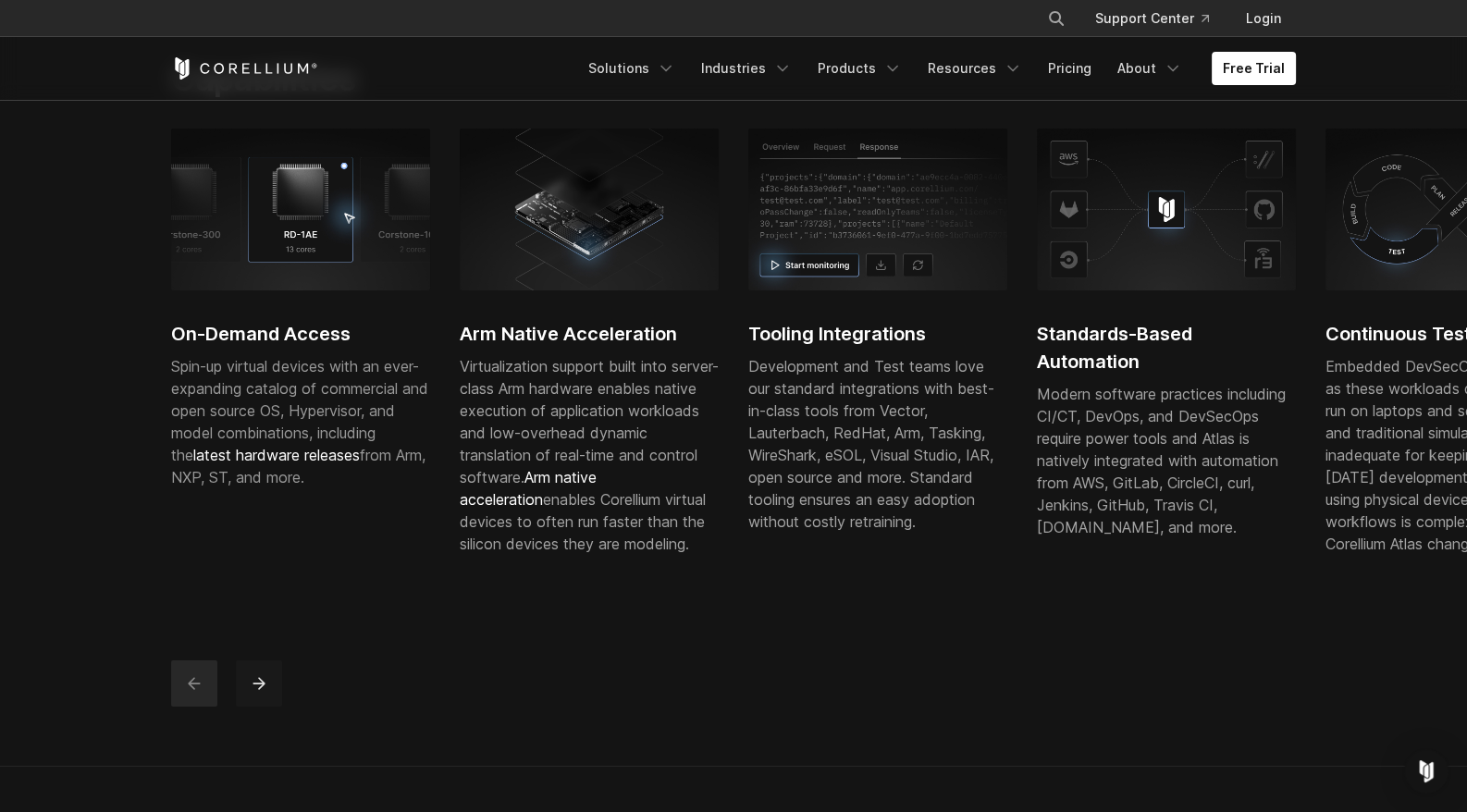
click at [264, 693] on icon "next" at bounding box center [259, 683] width 19 height 19
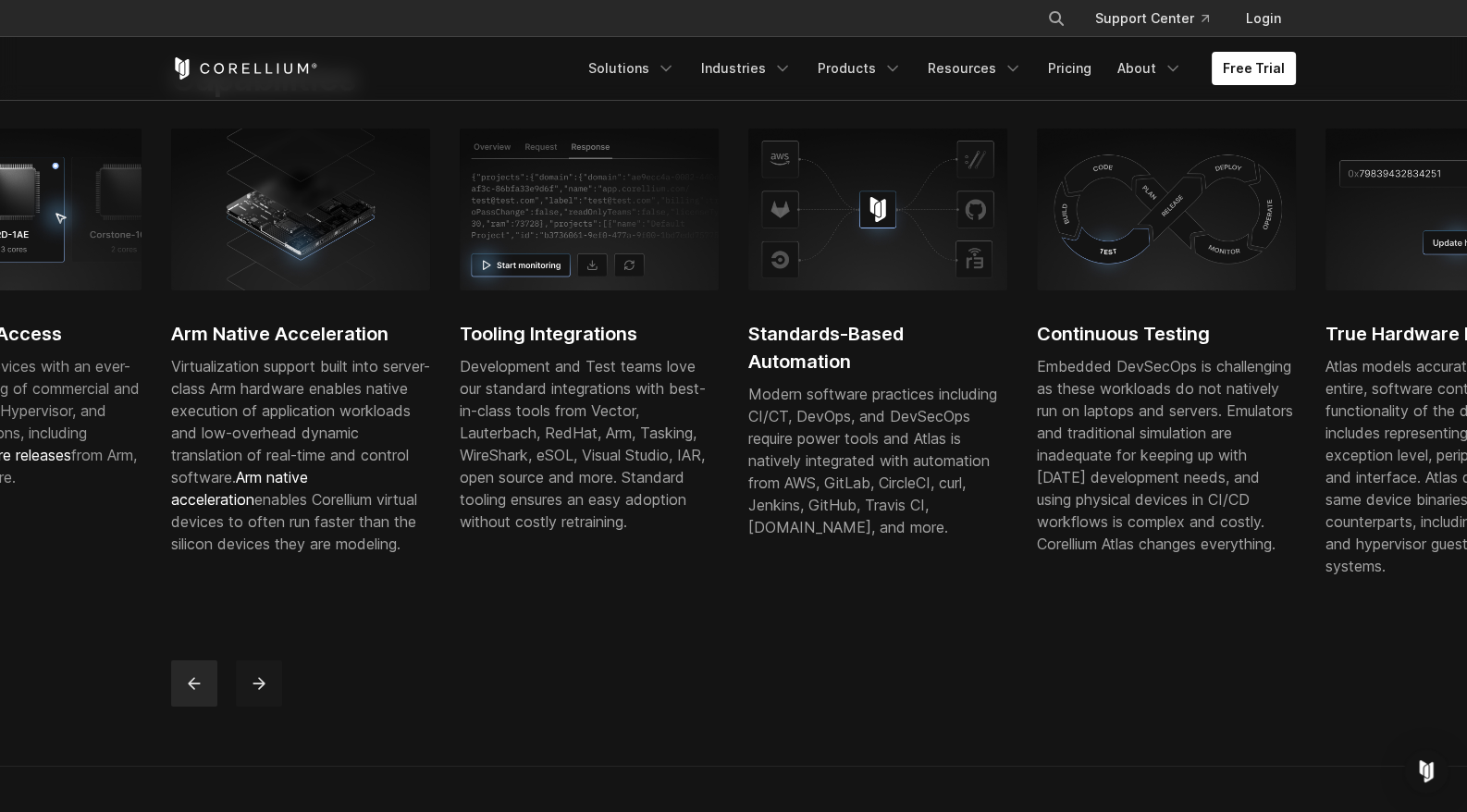
click at [264, 693] on icon "next" at bounding box center [259, 683] width 19 height 19
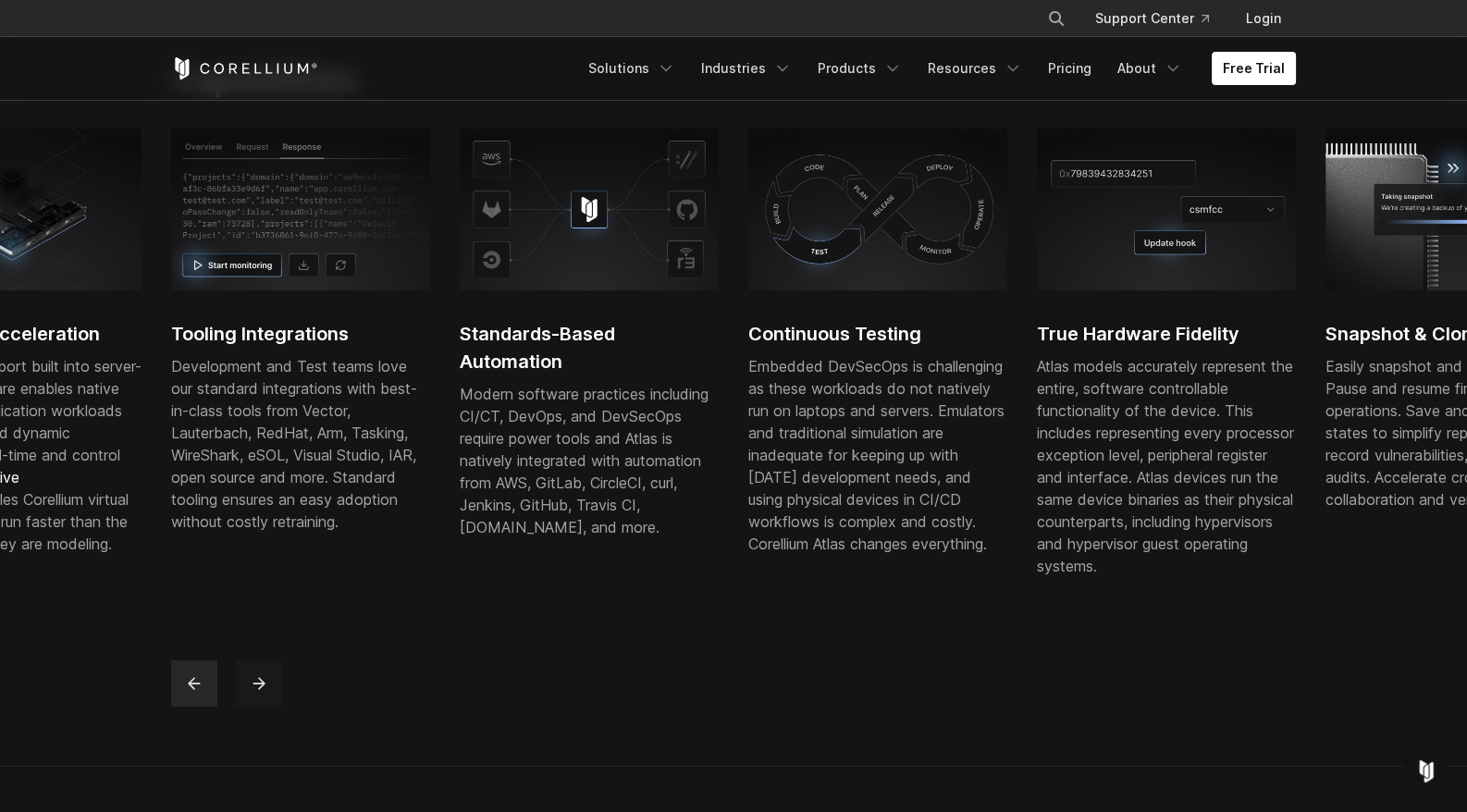
click at [264, 693] on icon "next" at bounding box center [259, 683] width 19 height 19
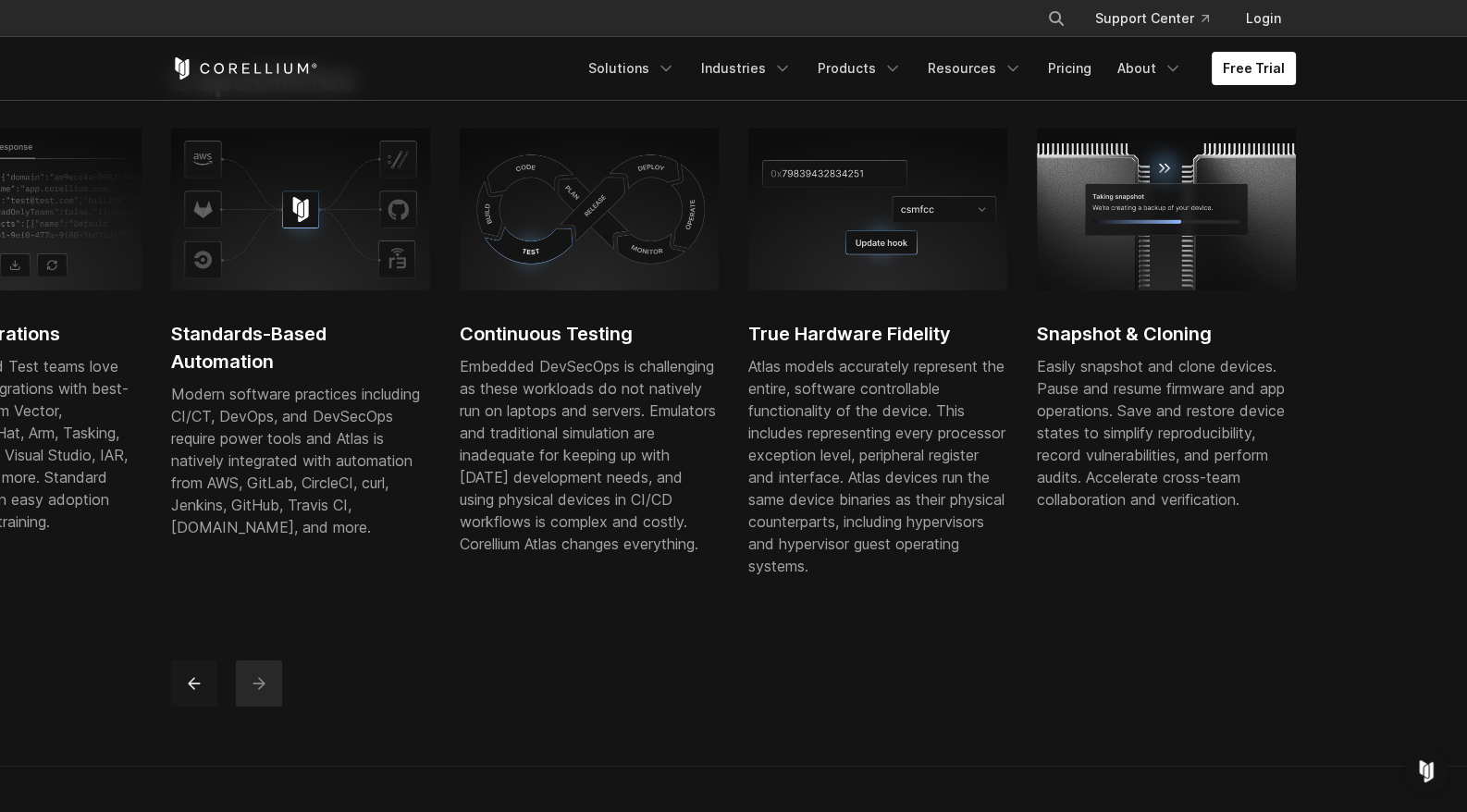
click at [194, 693] on icon "previous" at bounding box center [194, 683] width 19 height 19
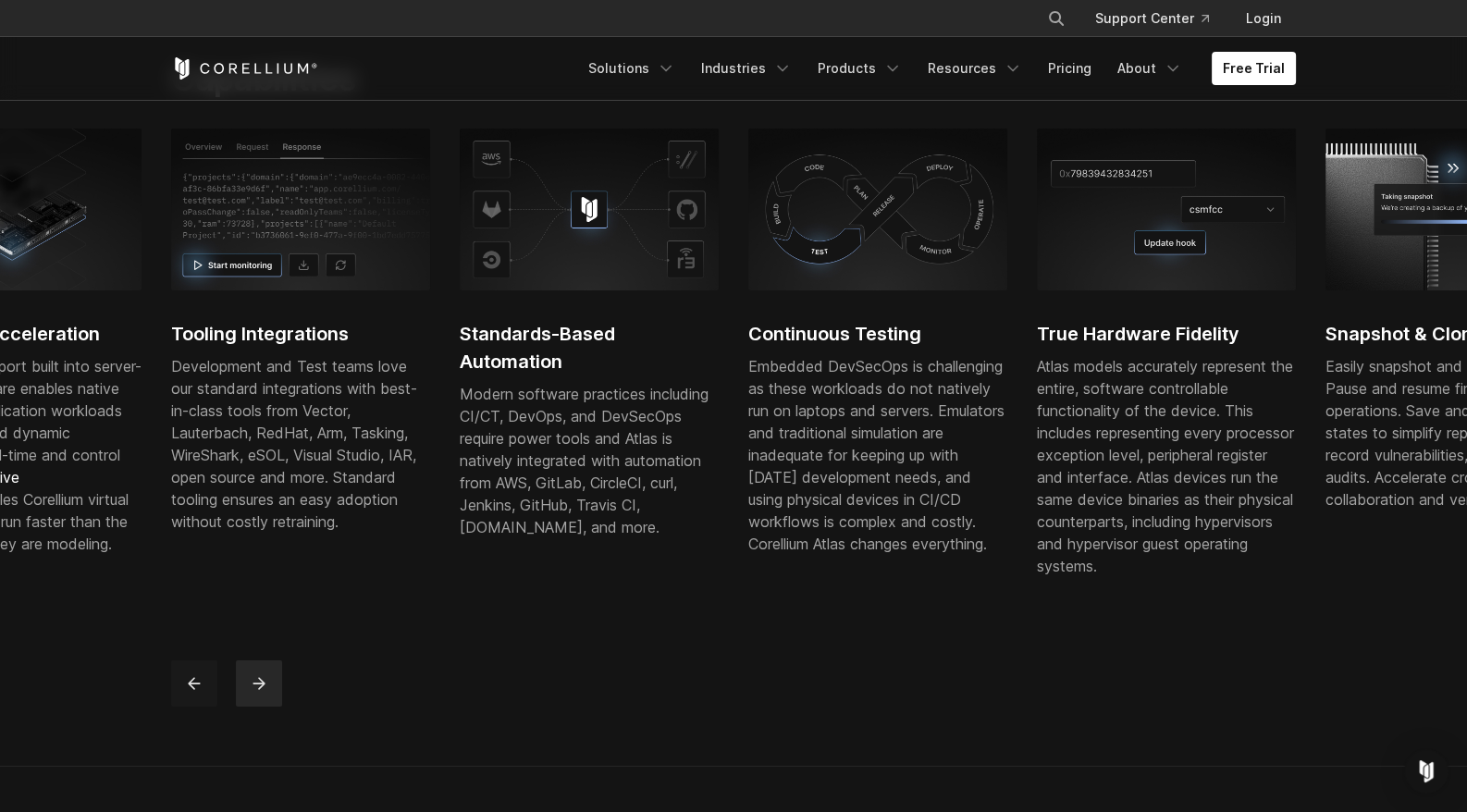
click at [194, 693] on icon "previous" at bounding box center [194, 683] width 19 height 19
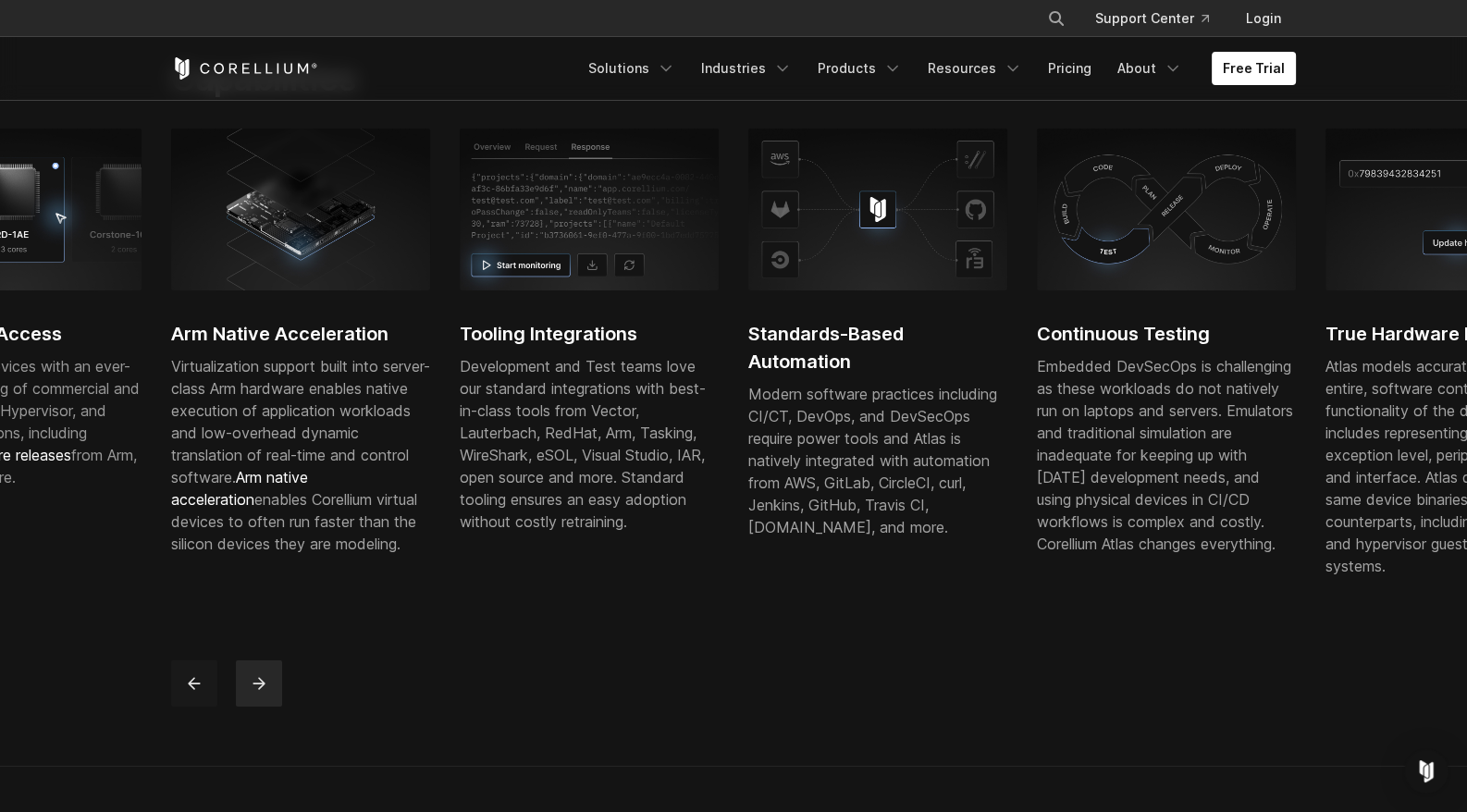
click at [194, 693] on icon "previous" at bounding box center [194, 683] width 19 height 19
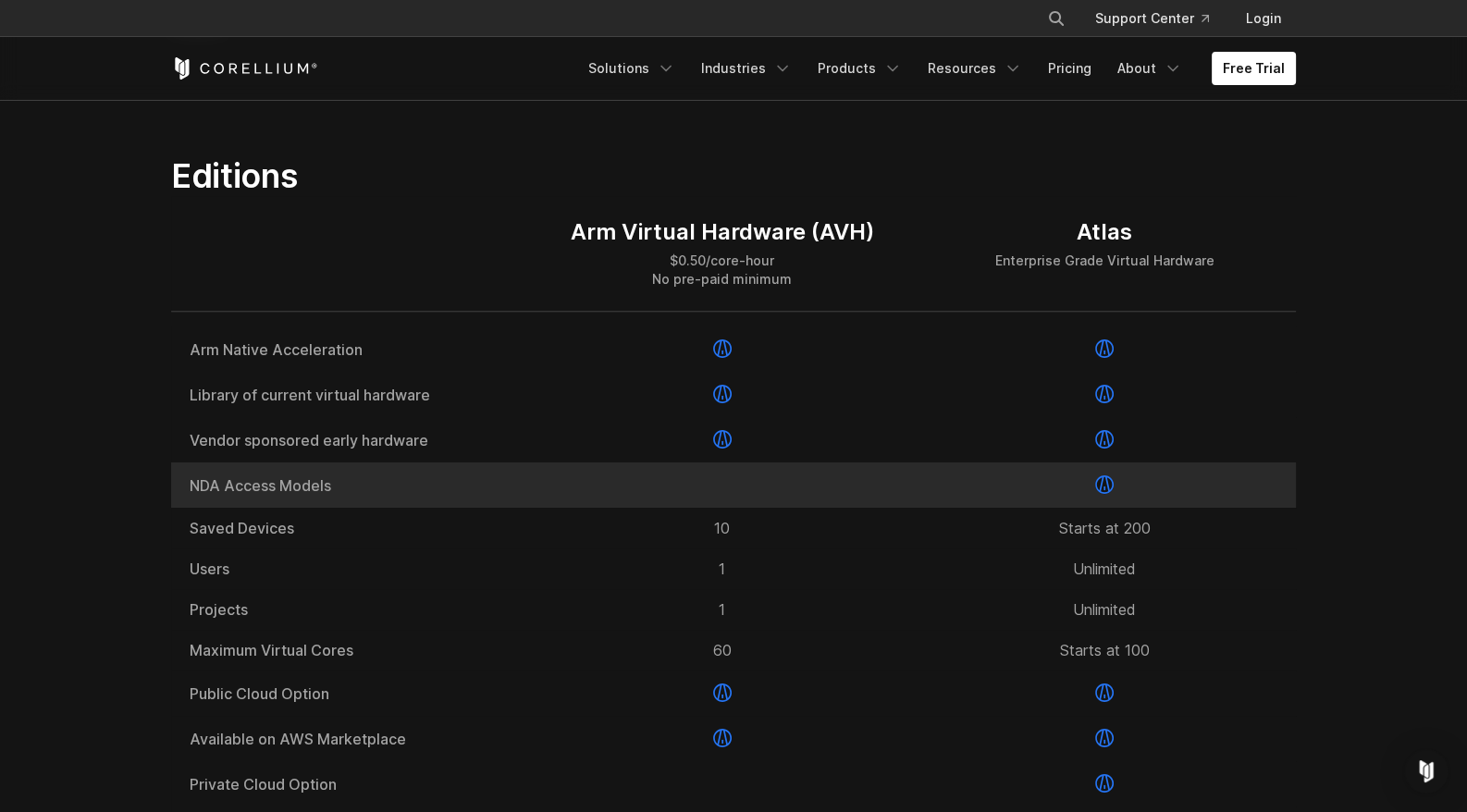
scroll to position [2219, 0]
